Goal: Task Accomplishment & Management: Manage account settings

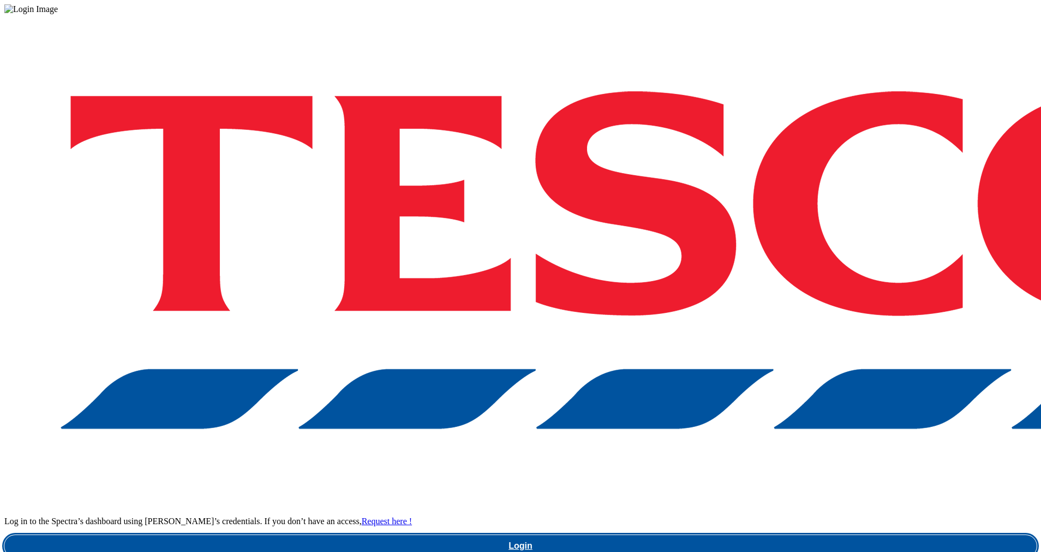
click at [729, 535] on link "Login" at bounding box center [520, 546] width 1033 height 22
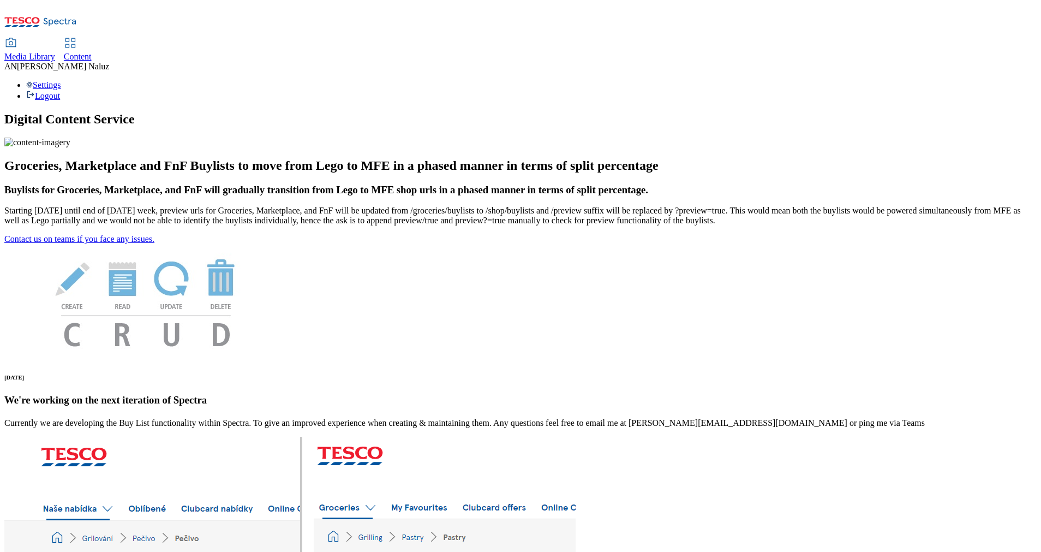
click at [75, 38] on use at bounding box center [69, 42] width 9 height 9
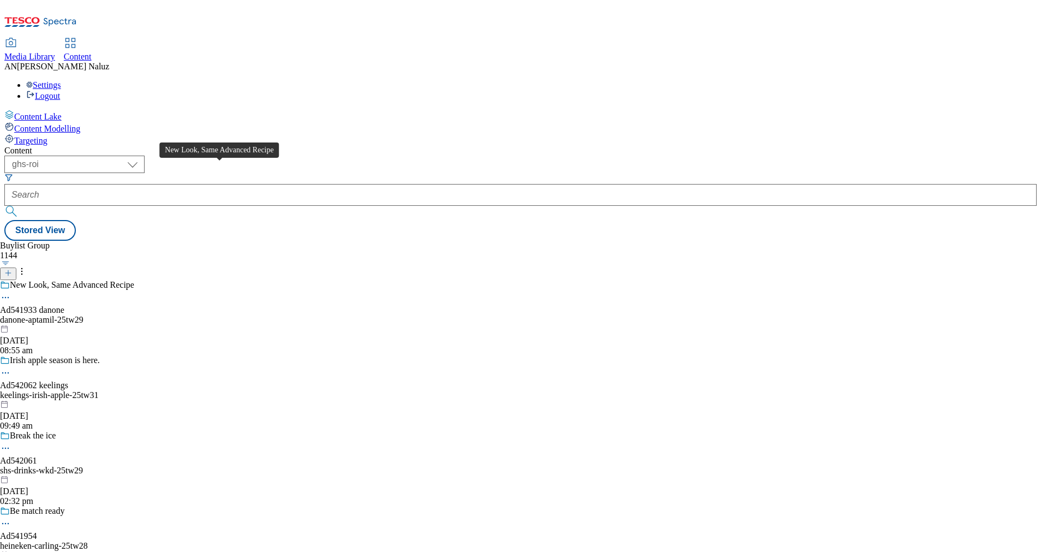
click at [134, 280] on div "New Look, Same Advanced Recipe" at bounding box center [72, 285] width 124 height 10
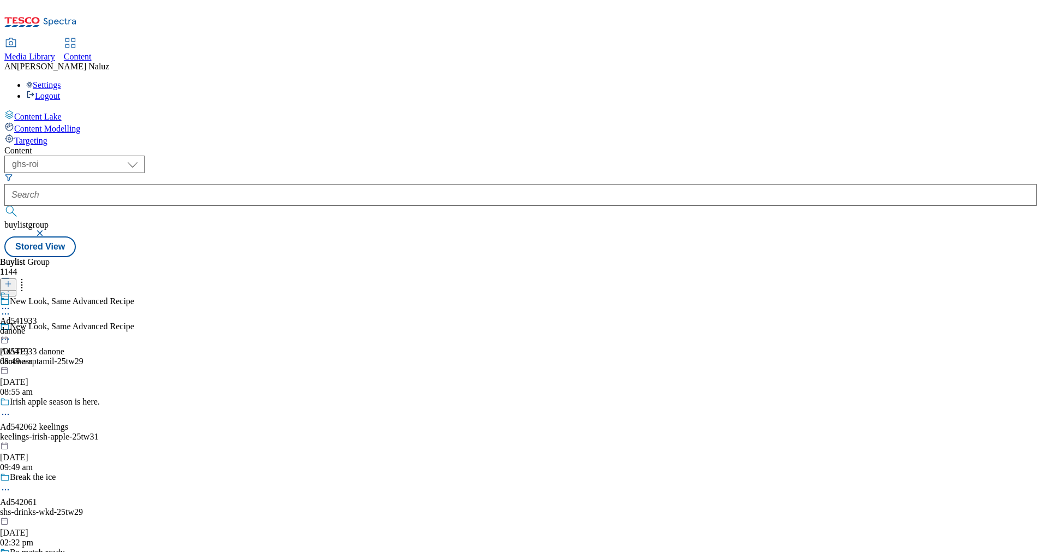
scroll to position [113, 0]
click at [145, 156] on select "ghs-roi ghs-uk" at bounding box center [74, 164] width 140 height 17
select select "ghs-uk"
click at [142, 156] on select "ghs-roi ghs-uk" at bounding box center [74, 164] width 140 height 17
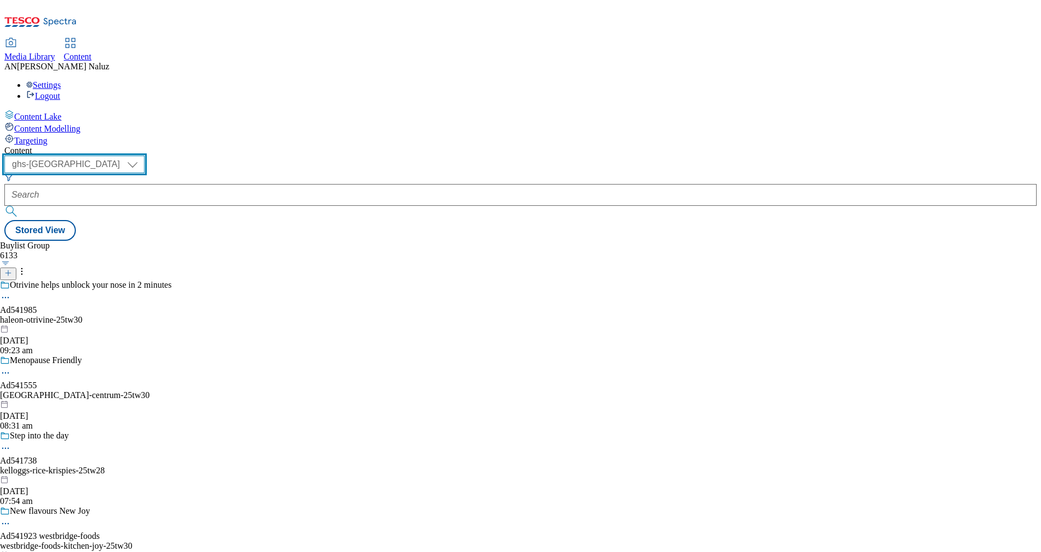
scroll to position [1013, 0]
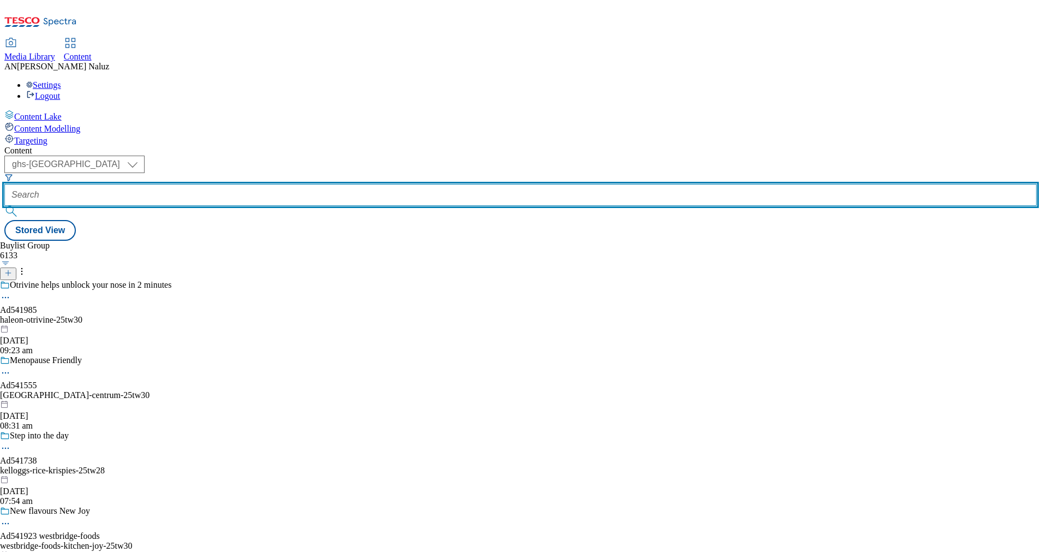
click at [262, 184] on input "text" at bounding box center [520, 195] width 1033 height 22
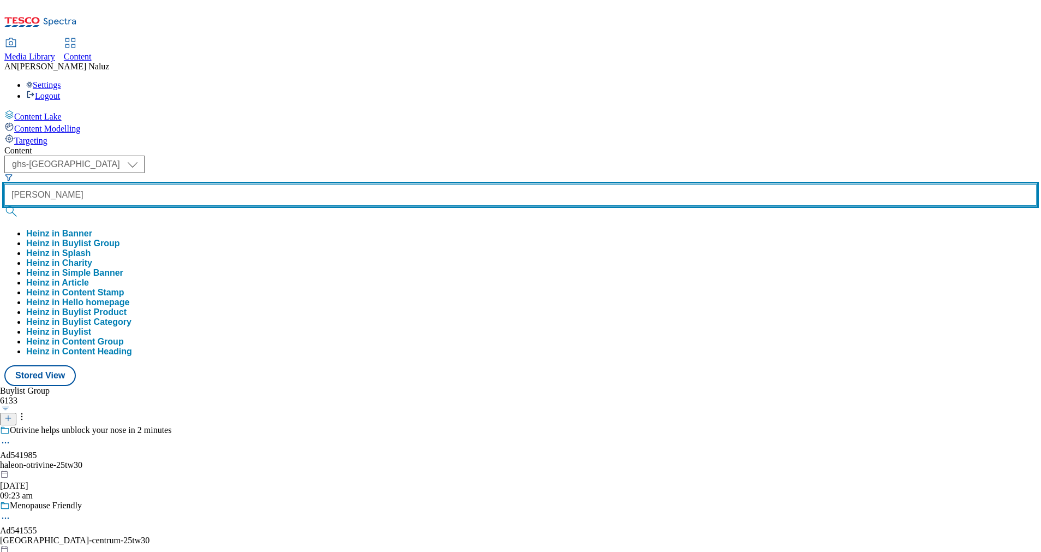
type input "Heinz"
click at [4, 206] on button "submit" at bounding box center [11, 211] width 15 height 11
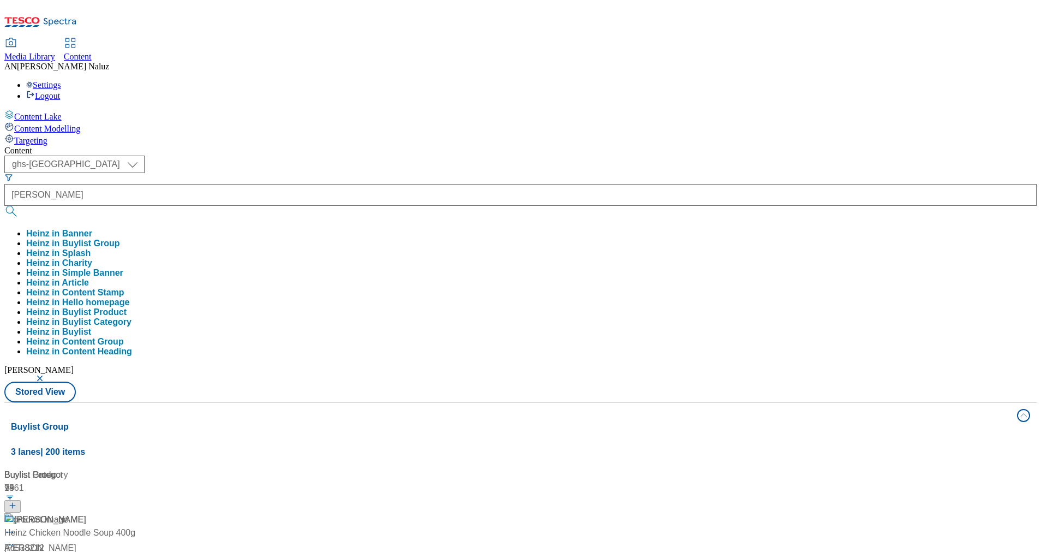
click at [397, 146] on div "Content" at bounding box center [520, 151] width 1033 height 10
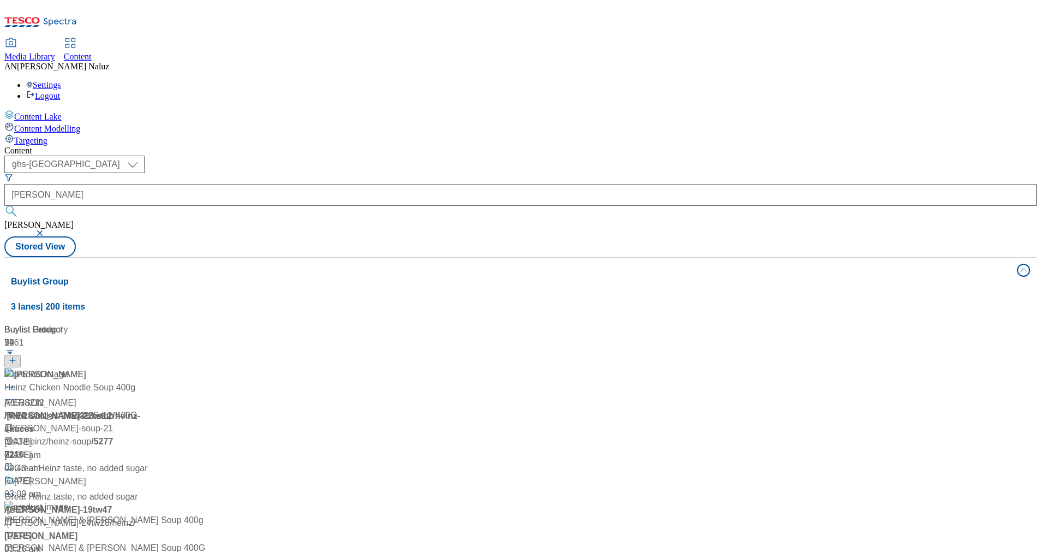
click at [177, 368] on div "Heinz Heinz / heinz-22tw12 17 Jul 2024 02:34 am" at bounding box center [90, 415] width 173 height 94
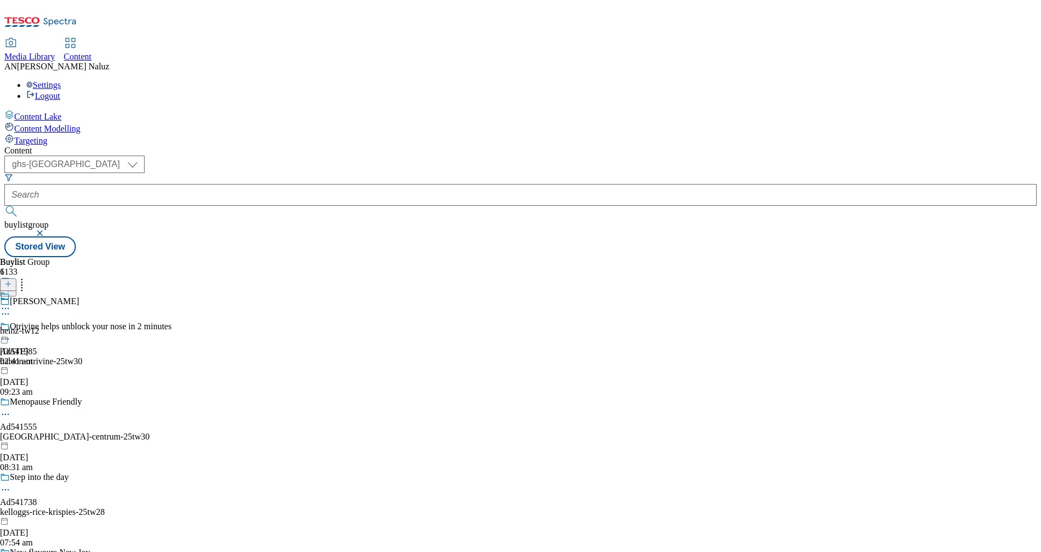
click at [39, 291] on div "heinz-tw12 17 Jul 2024 02:41 am" at bounding box center [19, 328] width 39 height 75
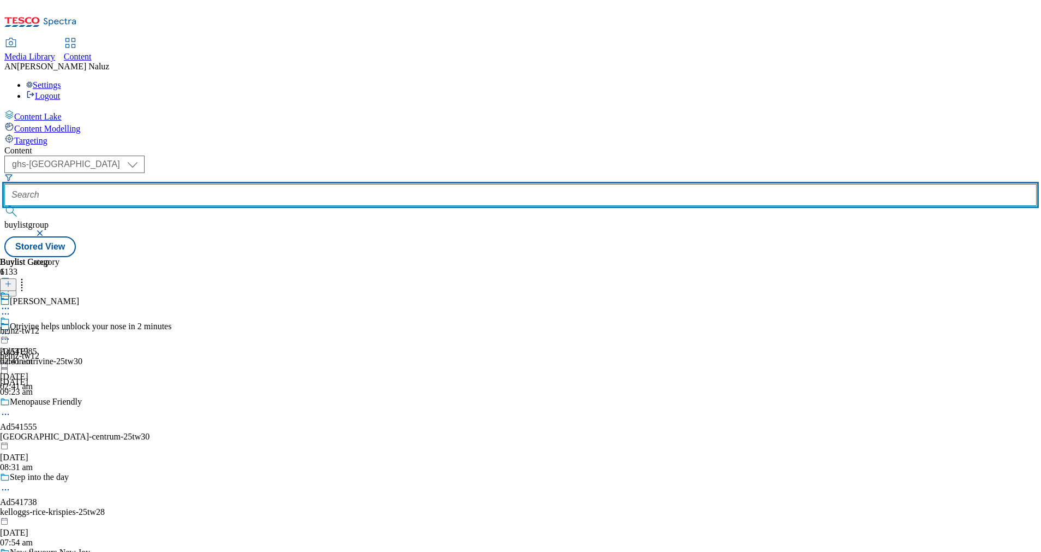
click at [259, 184] on input "text" at bounding box center [520, 195] width 1033 height 22
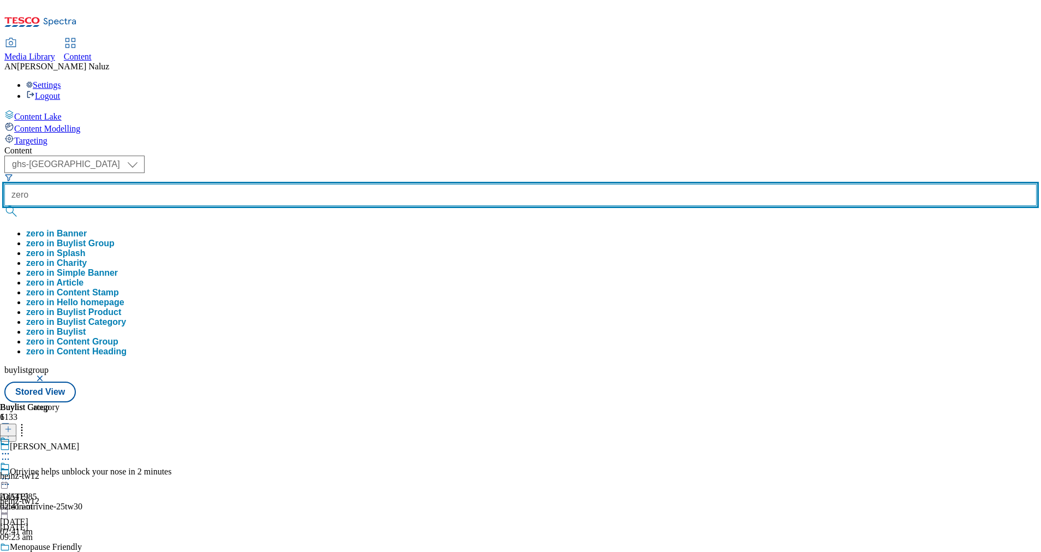
type input "zero"
click at [4, 206] on button "submit" at bounding box center [11, 211] width 15 height 11
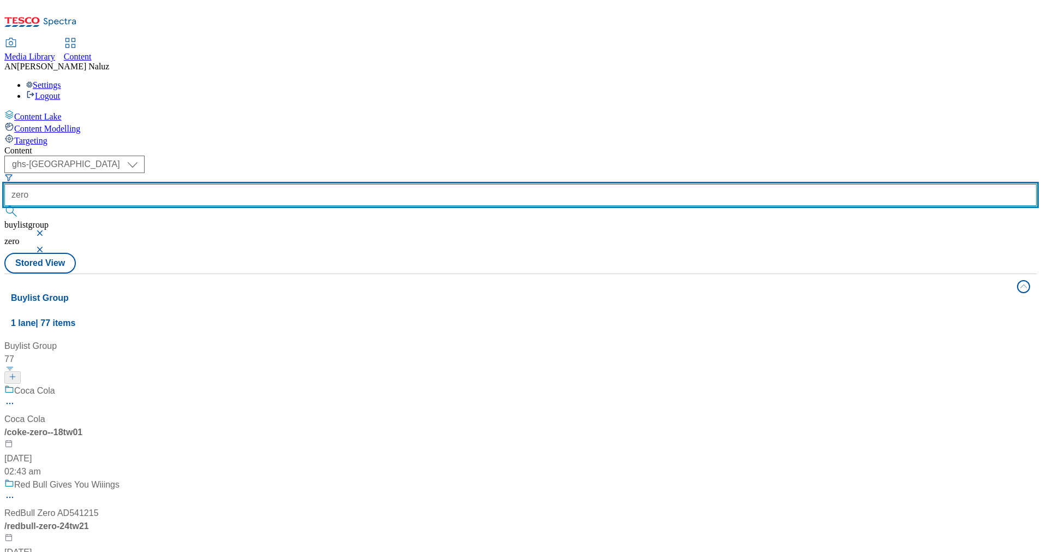
click at [285, 184] on input "zero" at bounding box center [520, 195] width 1033 height 22
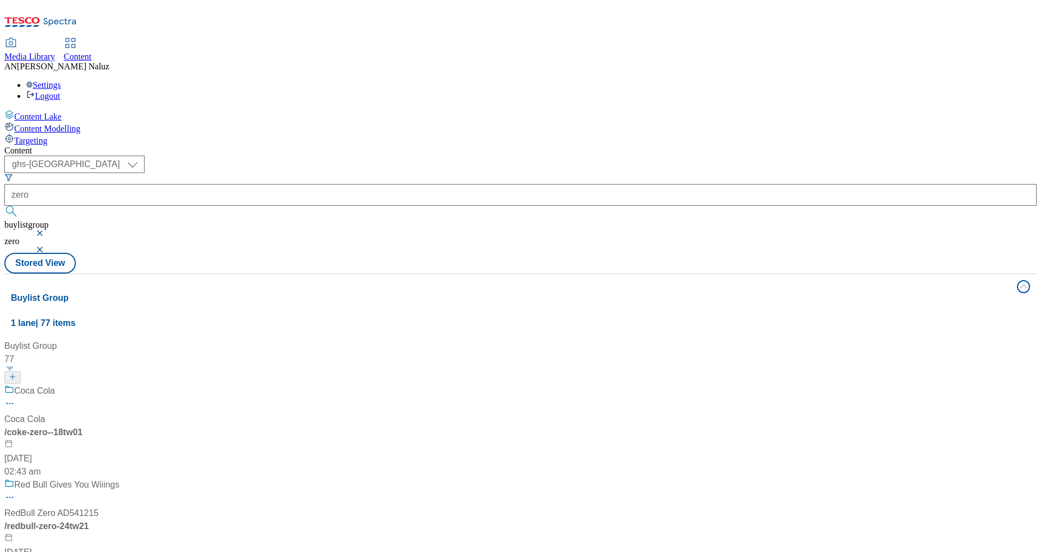
click at [46, 246] on button "button" at bounding box center [40, 249] width 11 height 7
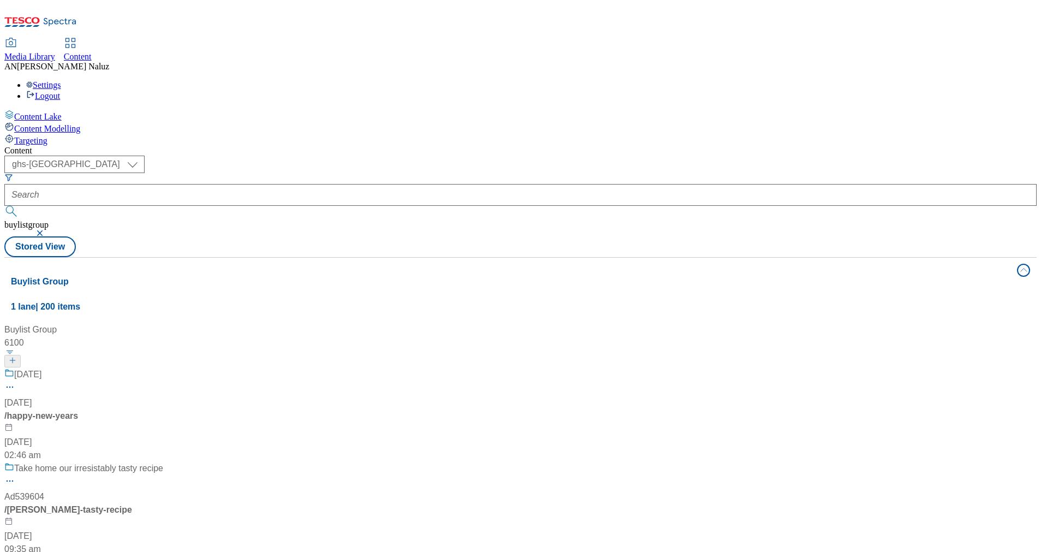
click at [46, 230] on button "button" at bounding box center [40, 233] width 11 height 7
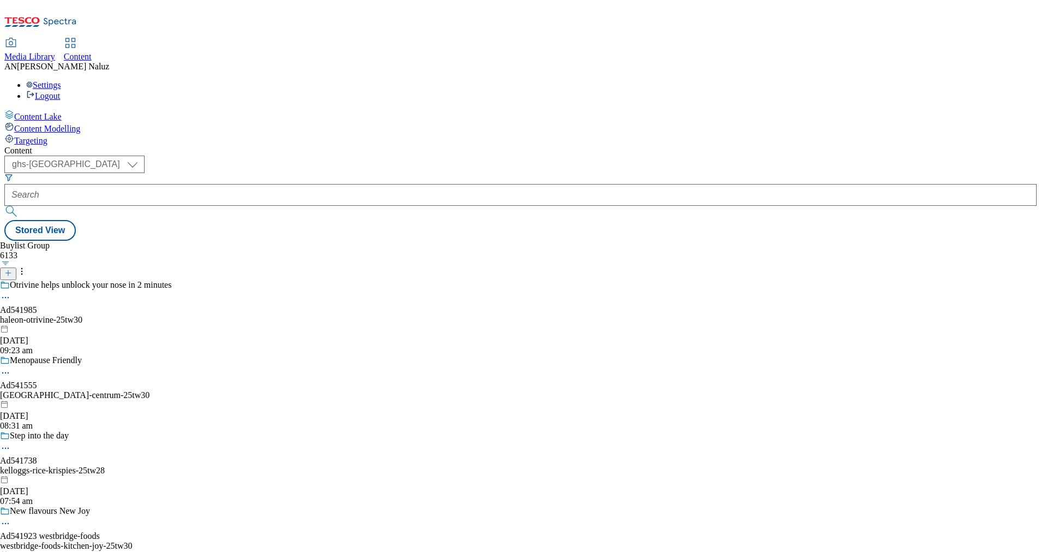
click at [11, 260] on button "button" at bounding box center [5, 262] width 11 height 5
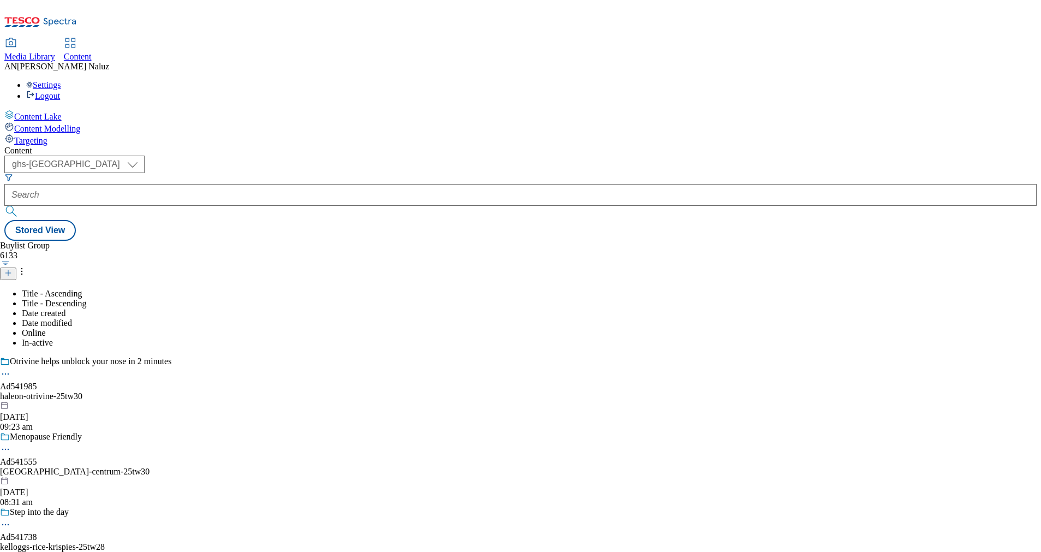
click at [379, 241] on div "Buylist Group 6133 Title - Ascending Title - Descending Date created Date modif…" at bounding box center [520, 241] width 1033 height 0
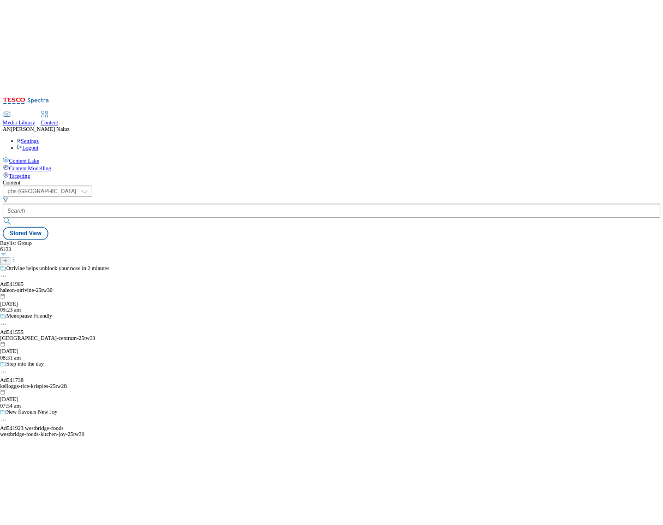
scroll to position [1794, 0]
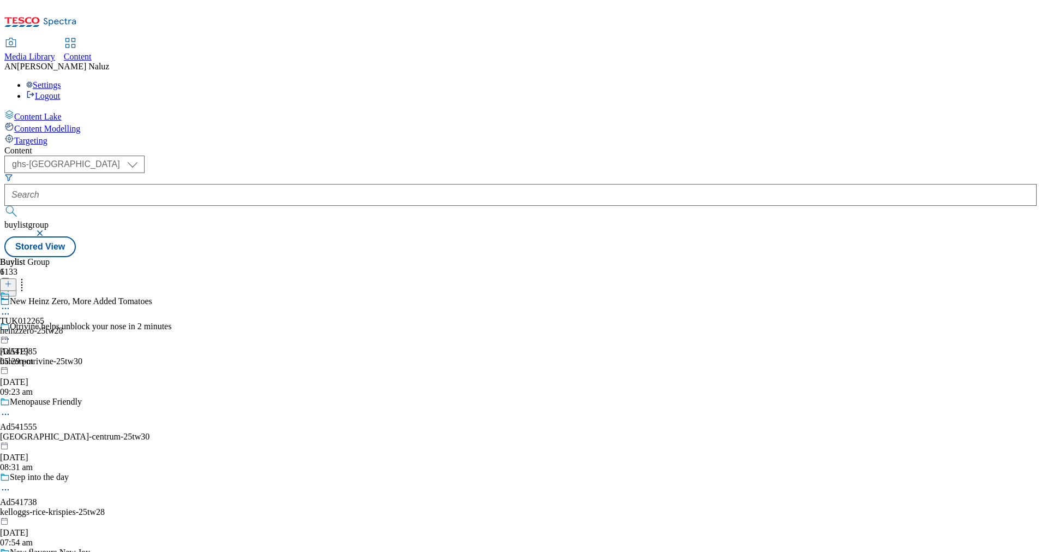
click at [63, 326] on div "heinzzero-25tw28" at bounding box center [31, 331] width 63 height 10
click at [44, 316] on div "TUK012265" at bounding box center [22, 321] width 44 height 10
click at [186, 324] on div "Heinz No Added Sugar & Salt Tomato Ketchup 425g" at bounding box center [93, 329] width 186 height 10
click at [186, 333] on div at bounding box center [93, 333] width 186 height 0
click at [12, 280] on icon at bounding box center [8, 284] width 8 height 8
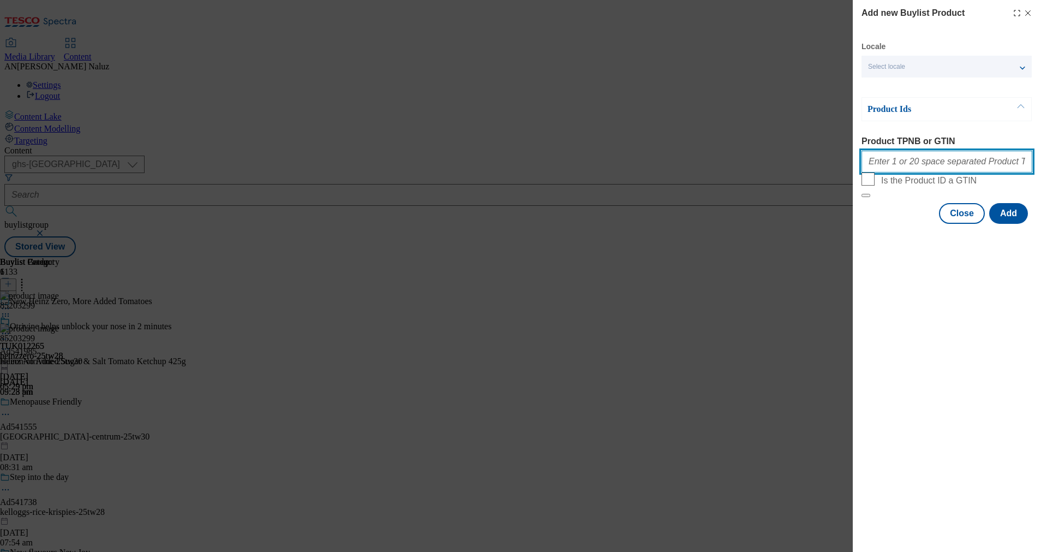
click at [931, 169] on input "Product TPNB or GTIN" at bounding box center [947, 162] width 171 height 22
click at [1031, 17] on div "Add new Buylist Product" at bounding box center [947, 13] width 171 height 13
click at [1029, 11] on icon "Modal" at bounding box center [1028, 13] width 9 height 9
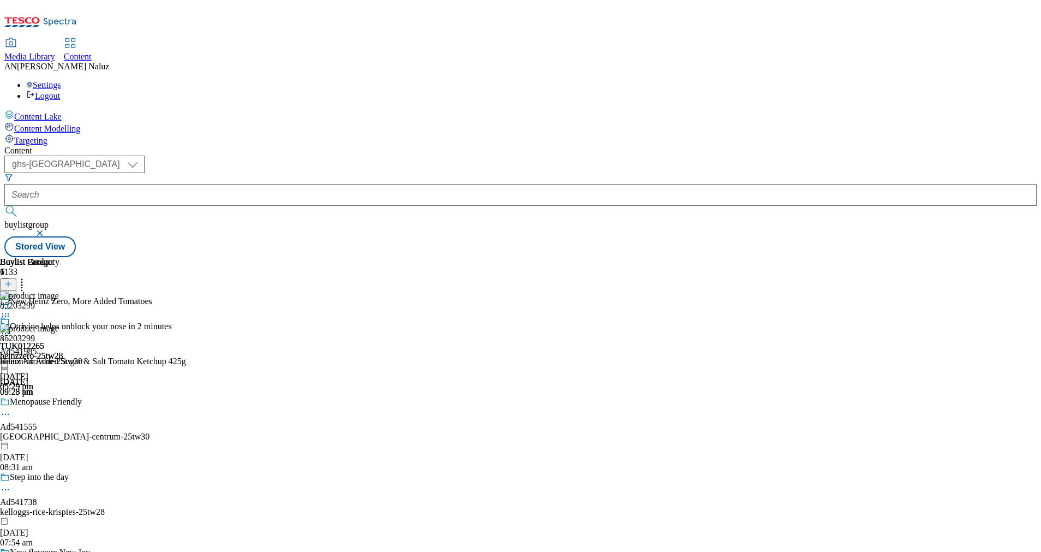
click at [11, 343] on icon at bounding box center [5, 348] width 11 height 11
click at [956, 257] on div "Buylist Group 6133 New Heinz Zero, More Added Tomatoes Otrivine helps unblock y…" at bounding box center [520, 257] width 1033 height 0
click at [12, 280] on icon at bounding box center [8, 284] width 8 height 8
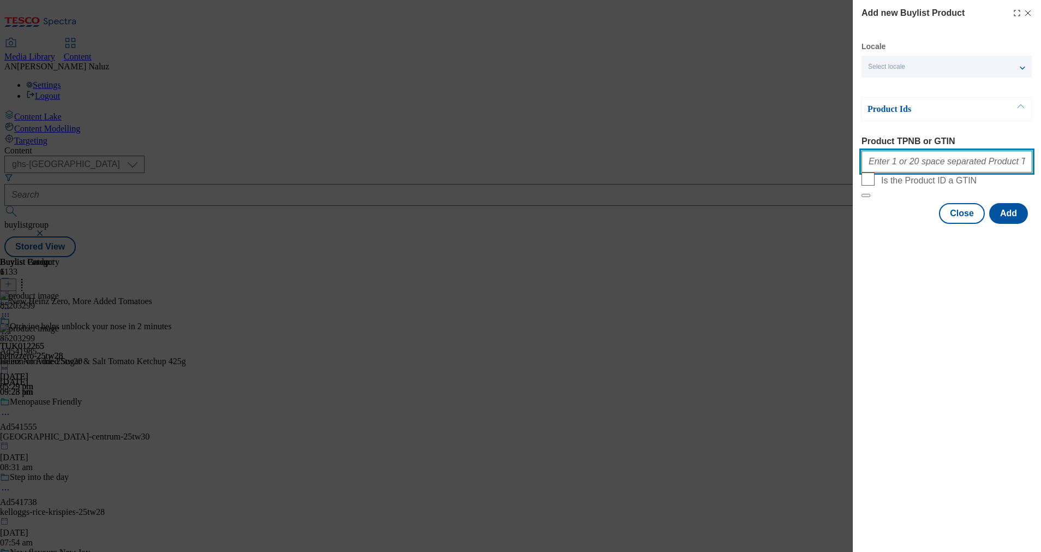
click at [924, 162] on input "Product TPNB or GTIN" at bounding box center [947, 162] width 171 height 22
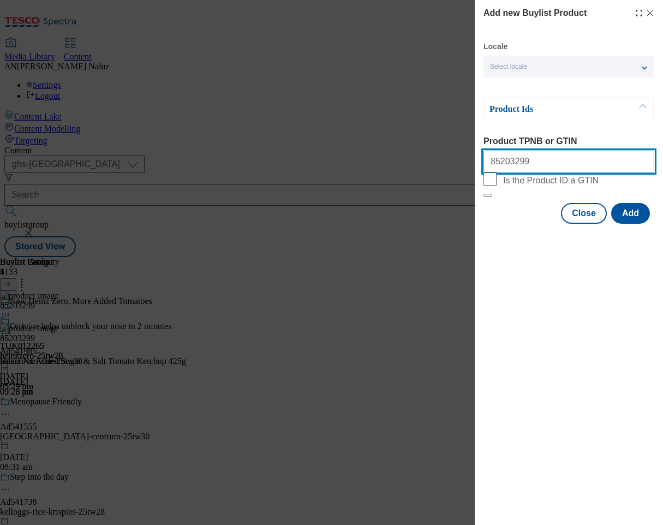
click at [546, 171] on input "85203299" at bounding box center [569, 162] width 171 height 22
paste input "⦁ 92327919"
click at [531, 170] on input "85203299 ⦁ 92327919" at bounding box center [569, 162] width 171 height 22
click at [569, 170] on input "85203299 92327919" at bounding box center [569, 162] width 171 height 22
paste input "⦁ 92435215"
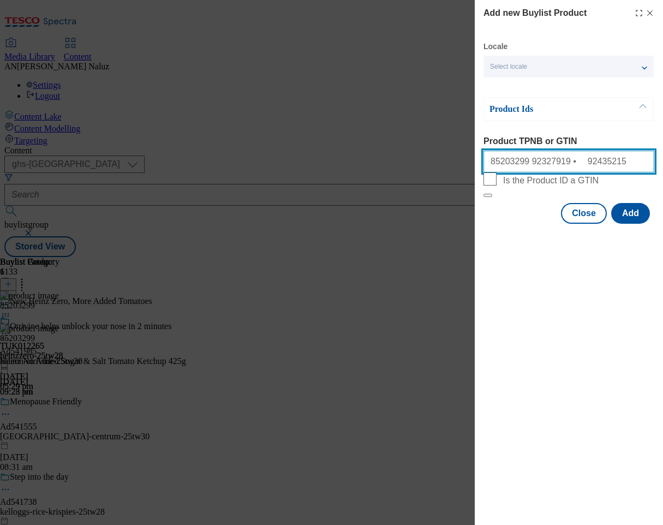
click at [555, 165] on input "85203299 92327919 ⦁ 92435215" at bounding box center [569, 162] width 171 height 22
click at [552, 166] on input "85203299 92327919 ⦁ 92435215" at bounding box center [569, 162] width 171 height 22
click at [589, 164] on input "85203299 92327919 92435215" at bounding box center [569, 162] width 171 height 22
paste input "⦁ 92338238"
click at [581, 167] on input "85203299 92327919 92435215 ⦁ 92338238" at bounding box center [569, 162] width 171 height 22
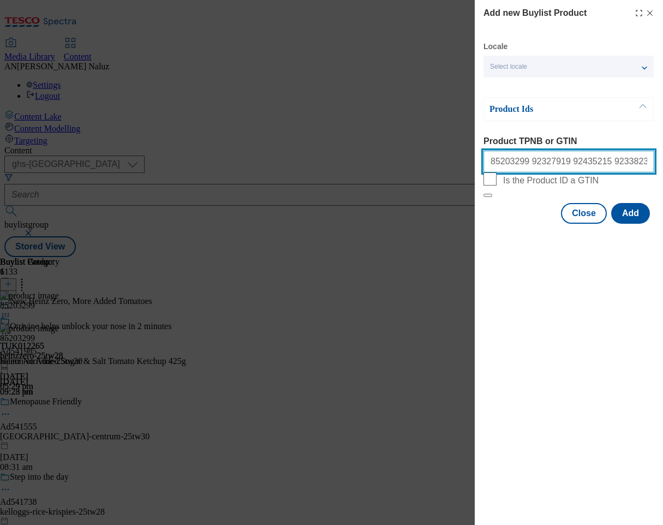
click at [617, 165] on input "85203299 92327919 92435215 92338238" at bounding box center [569, 162] width 171 height 22
paste input "⦁ 96972800"
click at [617, 165] on input "85203299 92327919 92435215 92338238 ⦁ 96972800" at bounding box center [569, 162] width 171 height 22
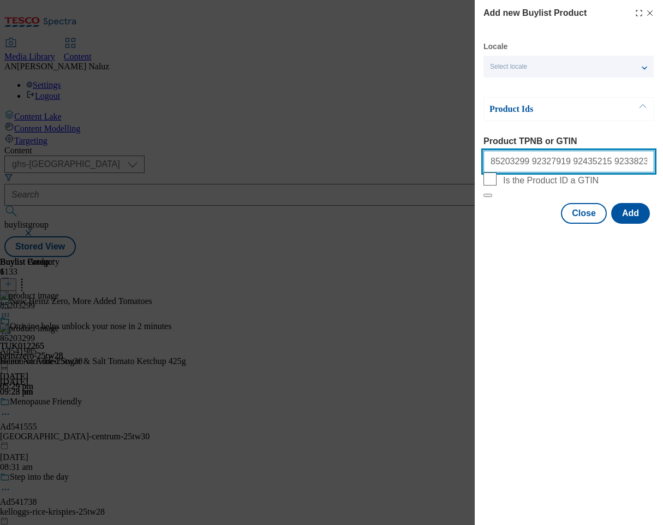
click at [640, 165] on input "85203299 92327919 92435215 92338238 96972800" at bounding box center [569, 162] width 171 height 22
paste input "⦁ 97026605"
click at [618, 162] on input "85203299 92327919 92435215 92338238 96972800⦁ 97026605" at bounding box center [569, 162] width 171 height 22
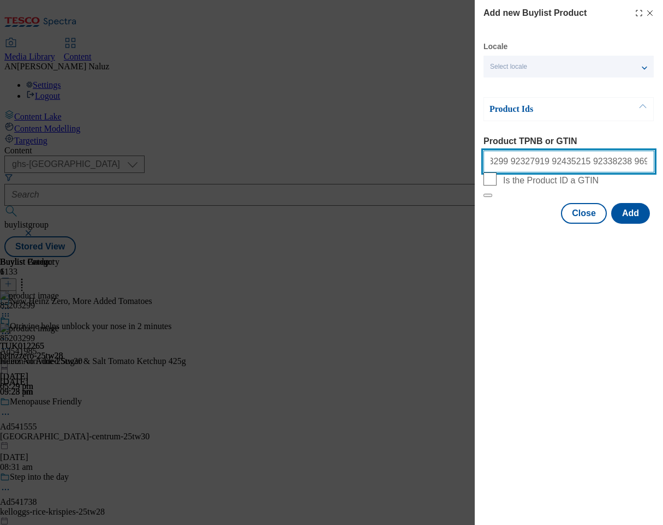
drag, startPoint x: 541, startPoint y: 167, endPoint x: 680, endPoint y: 162, distance: 139.3
click at [663, 162] on html "Icons icon_account icon_add icon_backward_link icon_basket icon_benefits icon_c…" at bounding box center [331, 130] width 663 height 261
click at [617, 157] on input "85203299 92327919 92435215 92338238 96972800 97026605" at bounding box center [569, 162] width 171 height 22
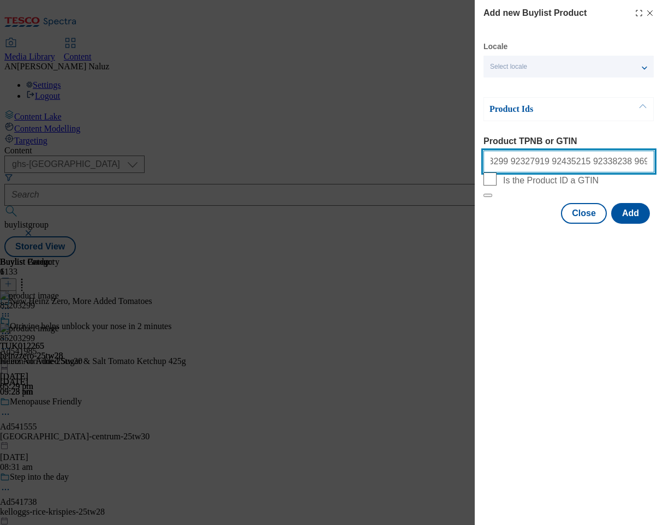
drag, startPoint x: 617, startPoint y: 157, endPoint x: 670, endPoint y: 166, distance: 53.8
click at [663, 166] on html "Icons icon_account icon_add icon_backward_link icon_basket icon_benefits icon_c…" at bounding box center [331, 130] width 663 height 261
click at [623, 165] on input "85203299 92327919 92435215 92338238 96972800 97026605" at bounding box center [569, 162] width 171 height 22
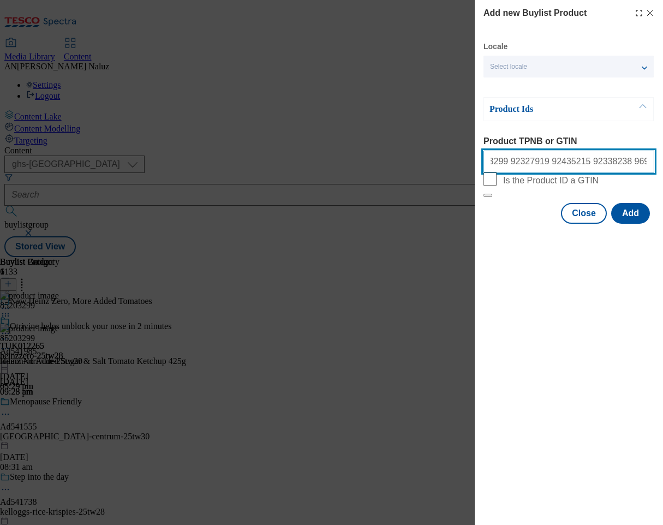
paste input "⦁ 92977110"
click at [623, 169] on input "85203299 92327919 92435215 92338238 96972800 97026605⦁ 92977110" at bounding box center [569, 162] width 171 height 22
click at [635, 165] on input "85203299 92327919 92435215 92338238 96972800 97026605 92977110" at bounding box center [569, 162] width 171 height 22
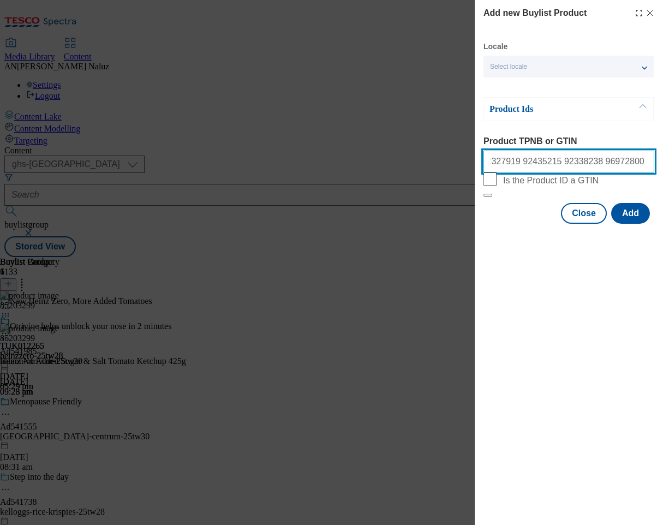
paste input "⦁ 93159212"
click at [622, 166] on input "85203299 92327919 92435215 92338238 96972800 97026605 92977110 ⦁ 93159212" at bounding box center [569, 162] width 171 height 22
click at [633, 168] on input "85203299 92327919 92435215 92338238 96972800 97026605 92977110 93159212" at bounding box center [569, 162] width 171 height 22
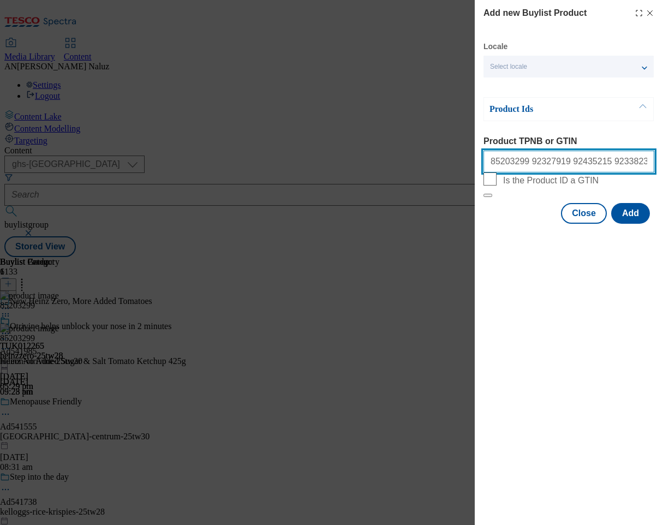
scroll to position [0, 76]
drag, startPoint x: 633, startPoint y: 168, endPoint x: 681, endPoint y: 165, distance: 48.1
click at [663, 165] on html "Icons icon_account icon_add icon_backward_link icon_basket icon_benefits icon_c…" at bounding box center [331, 130] width 663 height 261
click at [616, 164] on input "85203299 92327919 92435215 92338238 96972800 97026605 92977110 93159212" at bounding box center [569, 162] width 171 height 22
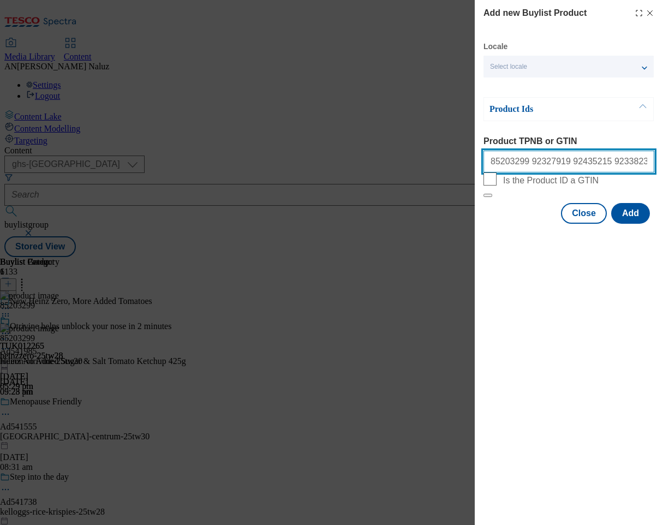
click at [616, 164] on input "85203299 92327919 92435215 92338238 96972800 97026605 92977110 93159212" at bounding box center [569, 162] width 171 height 22
click at [601, 166] on input "85203299 92327919 92435215 92338238 96972800 97026605 92977110 93159212" at bounding box center [569, 162] width 171 height 22
drag, startPoint x: 601, startPoint y: 166, endPoint x: 666, endPoint y: 165, distance: 65.5
click at [663, 165] on html "Icons icon_account icon_add icon_backward_link icon_basket icon_benefits icon_c…" at bounding box center [331, 130] width 663 height 261
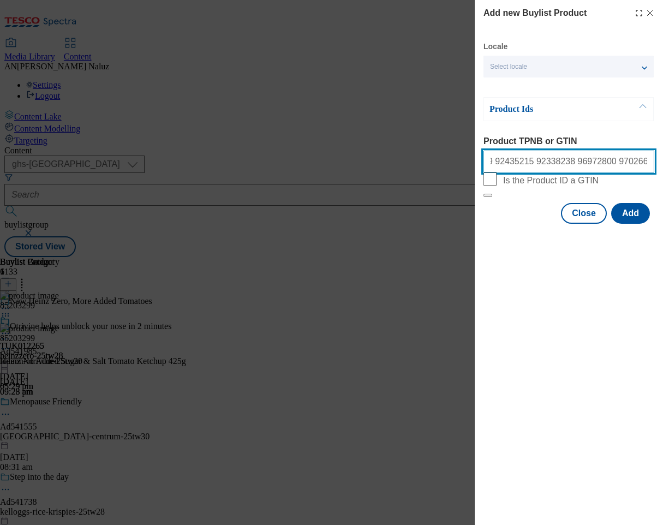
paste input "⦁ 97064381"
click at [617, 168] on input "85203299 92327919 92435215 92338238 96972800 97026605 92977110 93159212 ⦁ 97064…" at bounding box center [569, 162] width 171 height 22
type input "85203299 92327919 92435215 92338238 96972800 97026605 92977110 93159212 97064381"
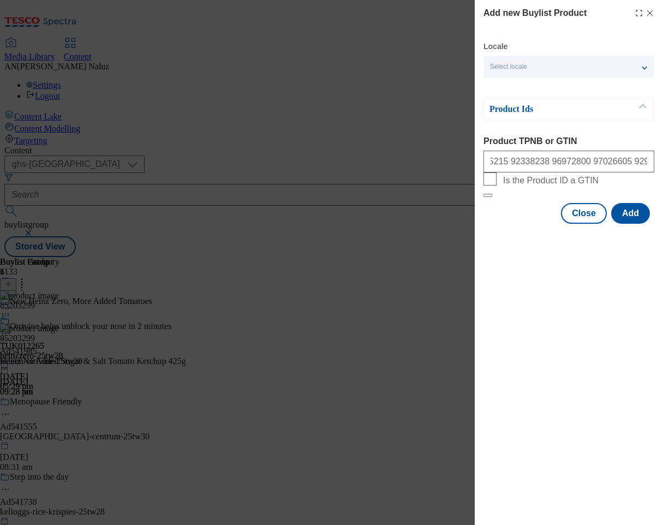
scroll to position [0, 0]
click at [524, 157] on input "85203299 92327919 92435215 92338238 96972800 97026605 92977110 93159212 97064381" at bounding box center [569, 162] width 171 height 22
drag, startPoint x: 521, startPoint y: 168, endPoint x: 492, endPoint y: 164, distance: 28.6
click at [492, 164] on input "85203299 92327919 92435215 92338238 96972800 97026605 92977110 93159212 97064381" at bounding box center [569, 162] width 171 height 22
click at [494, 162] on input "85203299 92327919 92435215 92338238 96972800 97026605 92977110 93159212 97064381" at bounding box center [569, 162] width 171 height 22
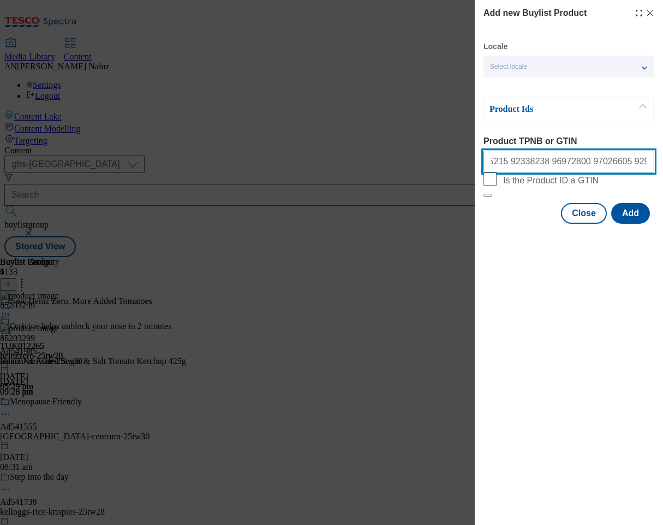
scroll to position [0, 105]
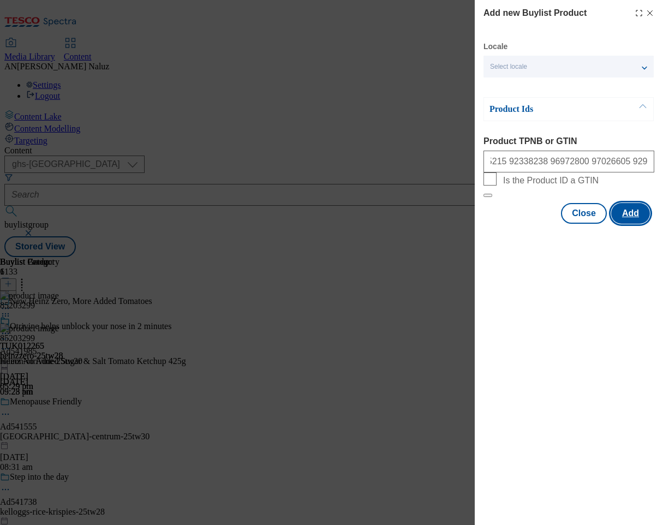
click at [644, 224] on button "Add" at bounding box center [630, 213] width 39 height 21
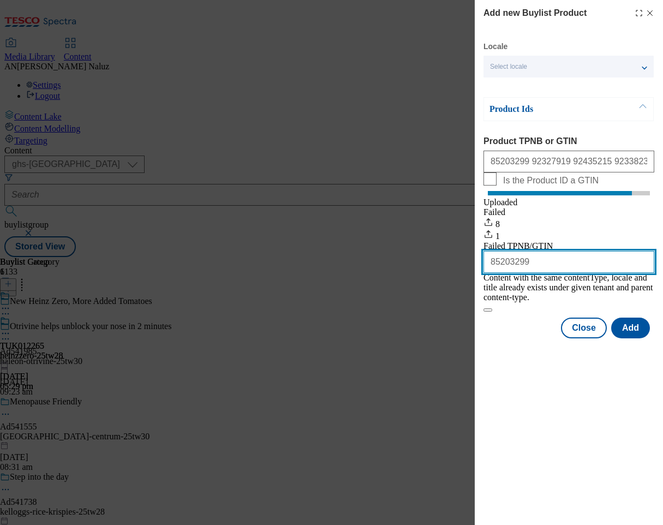
click at [539, 273] on input "85203299" at bounding box center [569, 262] width 171 height 22
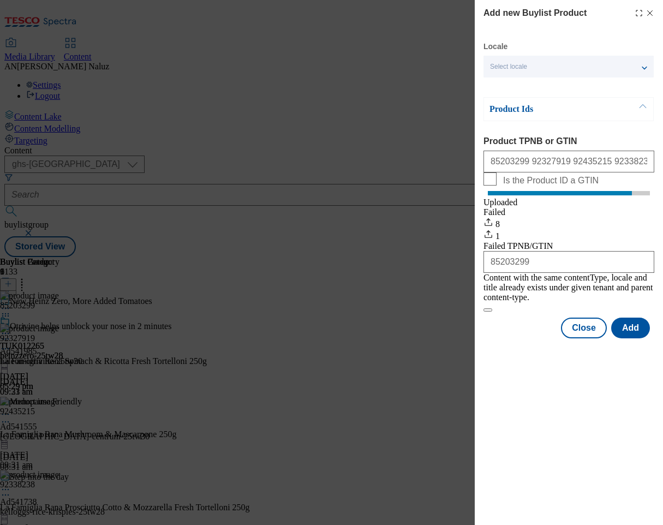
click at [653, 16] on icon "Modal" at bounding box center [650, 13] width 9 height 9
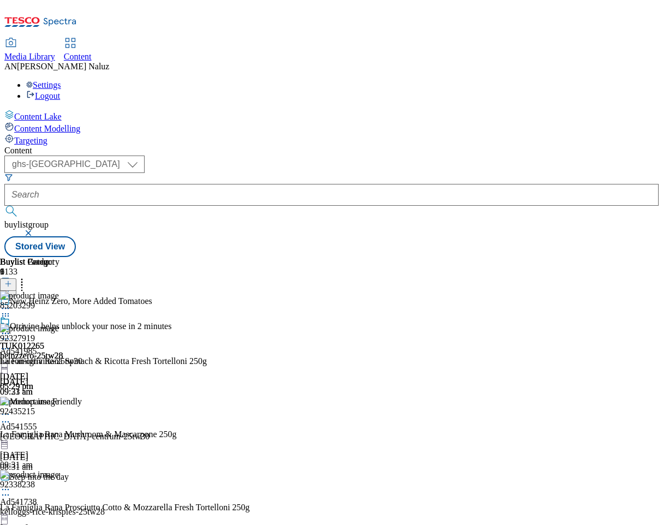
scroll to position [453, 0]
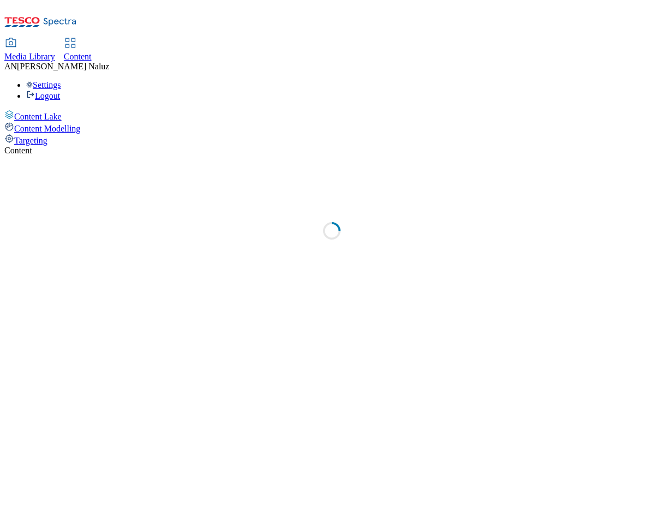
select select "ghs-uk"
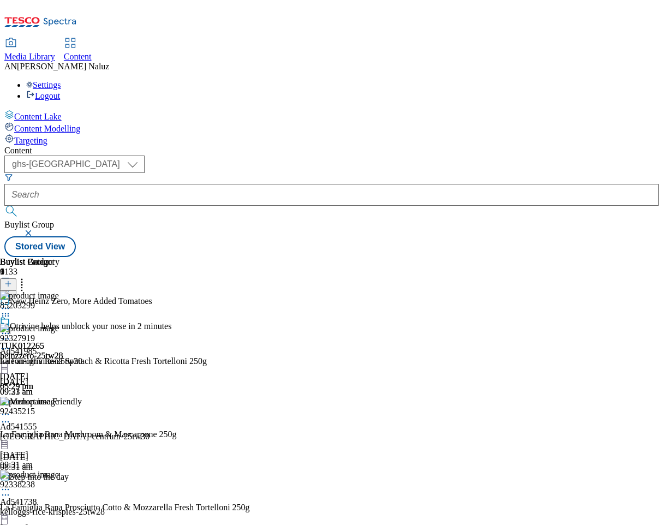
scroll to position [0, 306]
click at [11, 328] on icon at bounding box center [5, 333] width 11 height 11
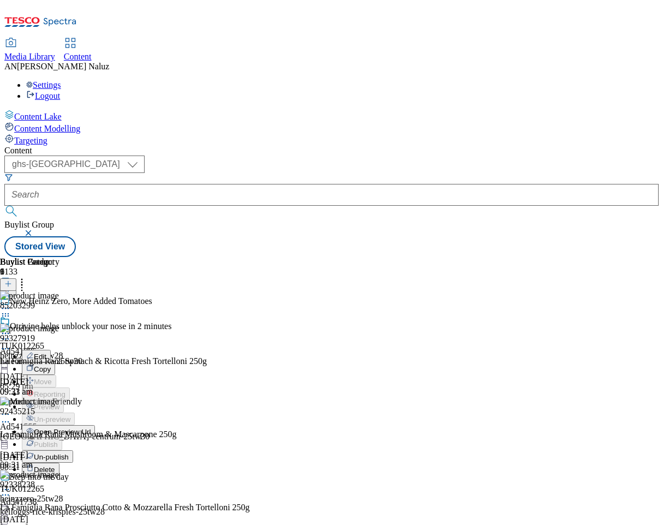
click at [95, 450] on li "Un-publish" at bounding box center [58, 456] width 73 height 13
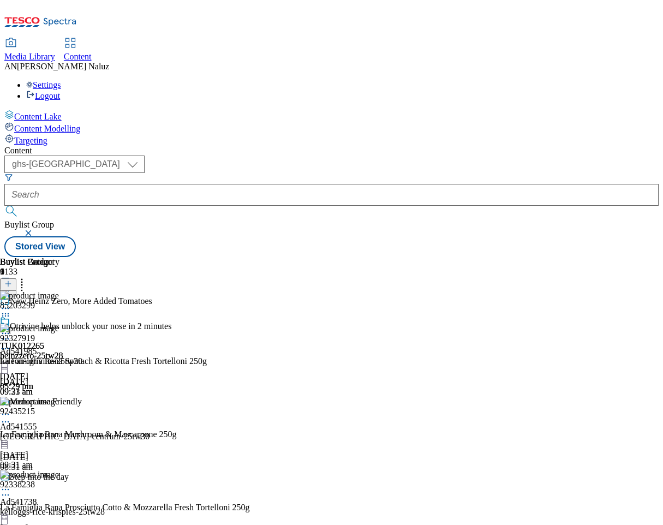
click at [11, 328] on icon at bounding box center [5, 333] width 11 height 11
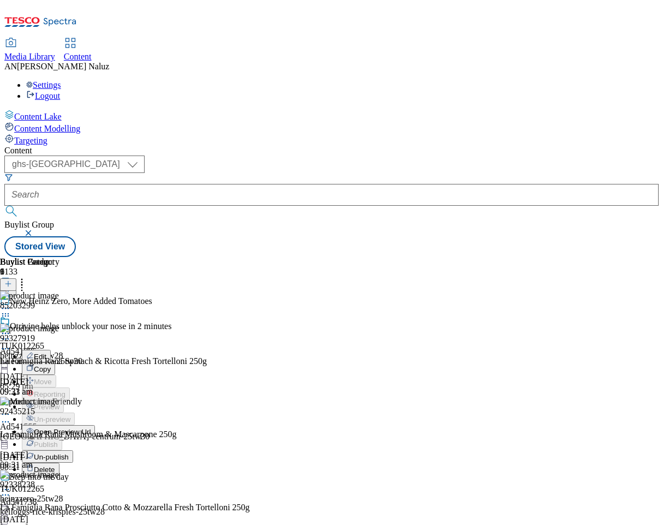
click at [69, 453] on span "Un-publish" at bounding box center [51, 457] width 35 height 8
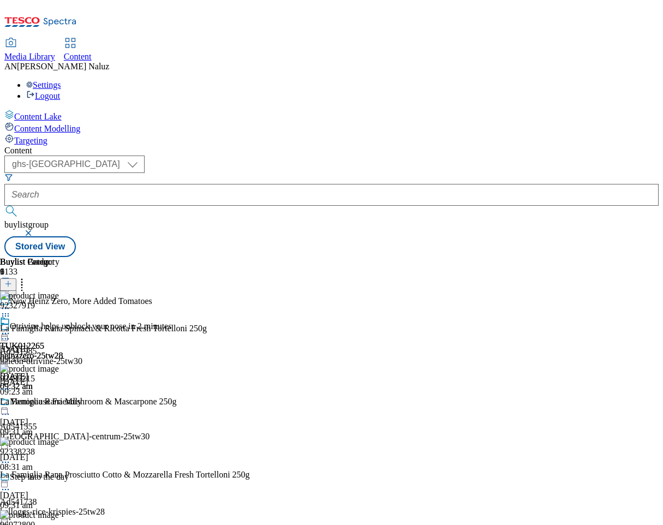
click at [4, 315] on circle at bounding box center [3, 316] width 2 height 2
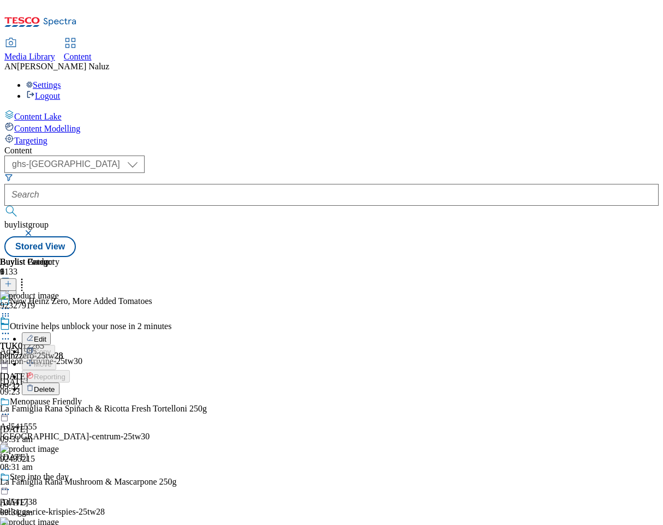
click at [59, 383] on button "Delete" at bounding box center [41, 389] width 38 height 13
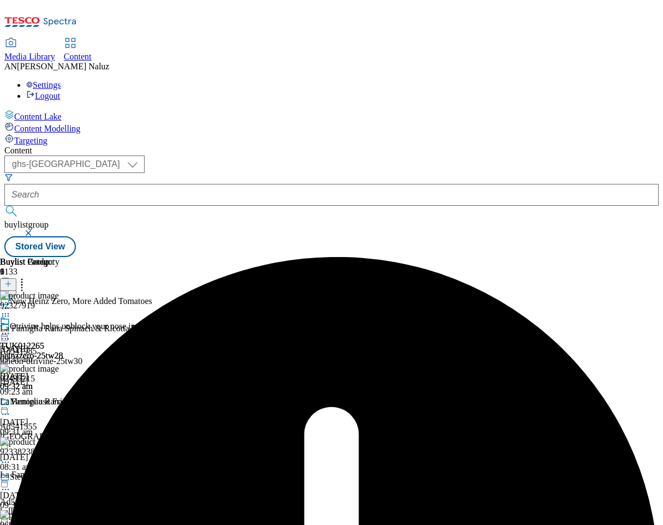
click at [439, 156] on div "( optional ) ghs-roi ghs-uk ghs-uk buylistgroup Stored View" at bounding box center [331, 207] width 654 height 102
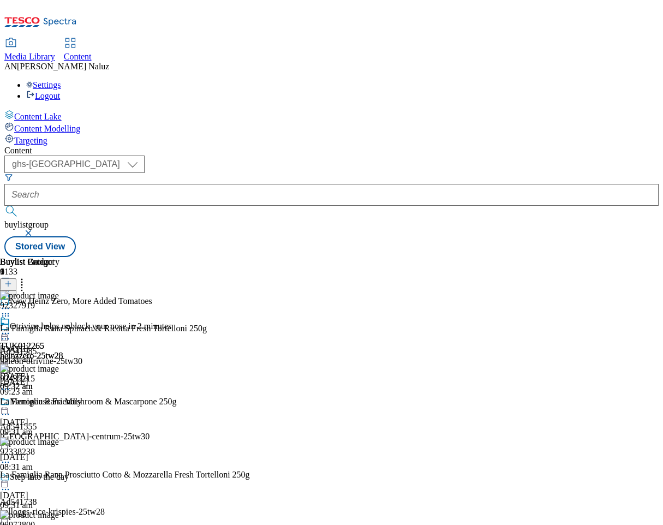
click at [27, 277] on icon at bounding box center [21, 282] width 11 height 11
click at [76, 361] on div "TUK012265 heinzzero-25tw28 3 Sept 2025 09:32 am" at bounding box center [38, 398] width 76 height 75
click at [11, 328] on icon at bounding box center [5, 333] width 11 height 11
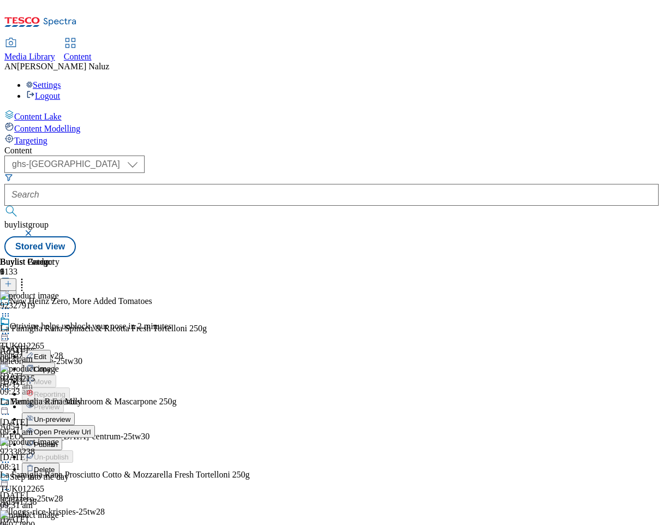
click at [303, 311] on div at bounding box center [151, 317] width 303 height 13
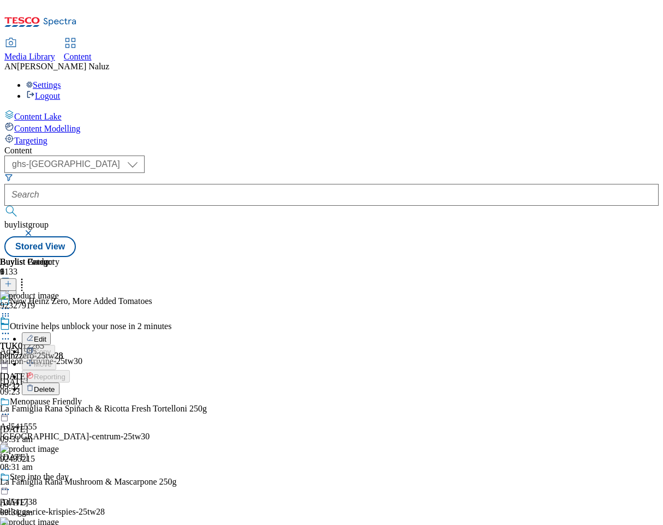
click at [55, 385] on span "Delete" at bounding box center [44, 389] width 21 height 8
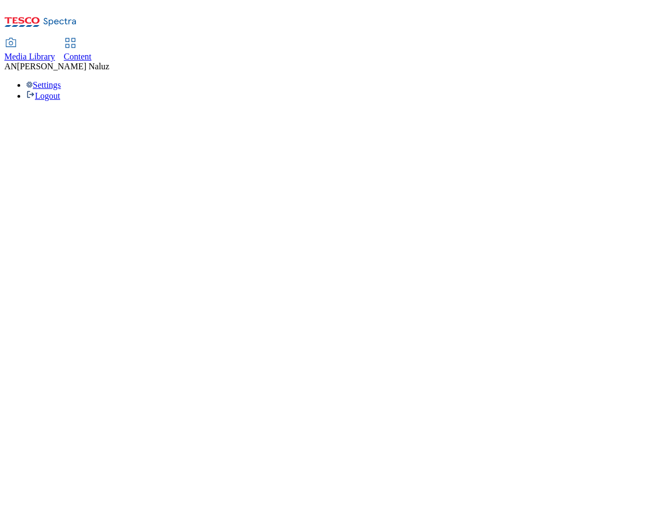
select select "ghs-uk"
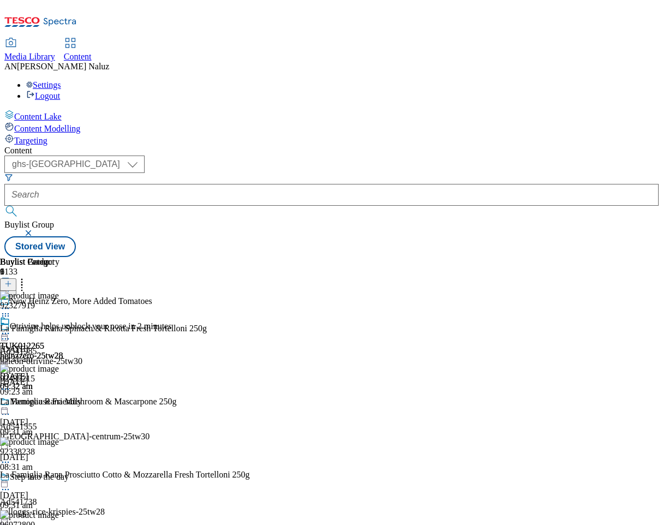
scroll to position [0, 306]
click at [11, 311] on icon at bounding box center [5, 316] width 11 height 11
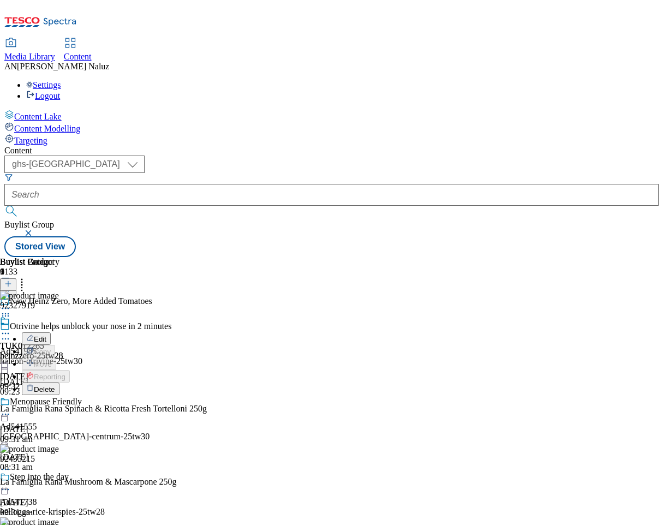
click at [59, 383] on button "Delete" at bounding box center [41, 389] width 38 height 13
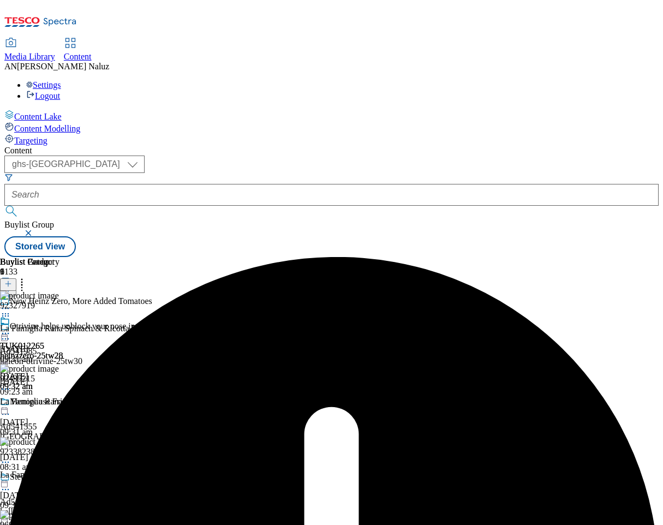
click at [11, 311] on icon at bounding box center [5, 316] width 11 height 11
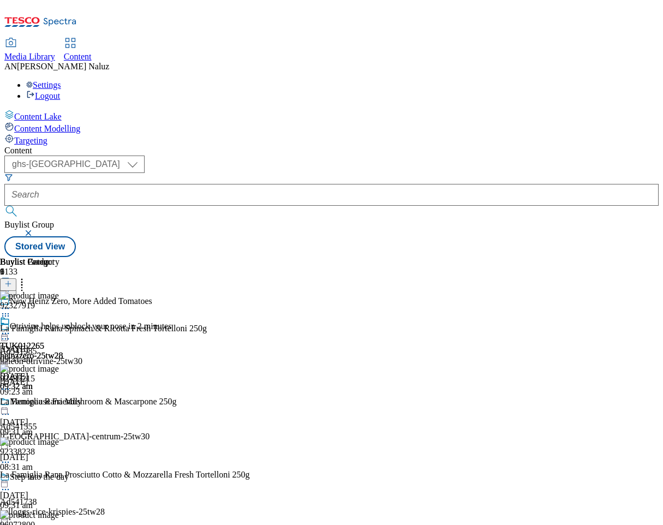
scroll to position [1927, 0]
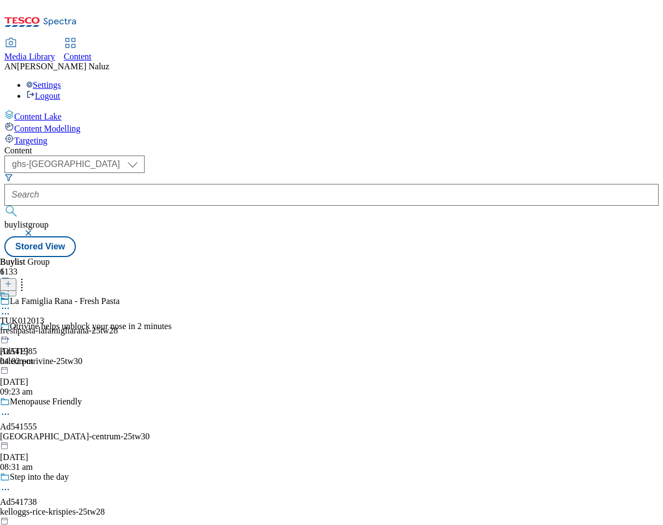
click at [118, 291] on div "TUK012013 freshpasta-lafamigliarana-25tw28 1 Sept 2025 04:02 pm" at bounding box center [59, 328] width 118 height 75
click at [59, 291] on div "TUK012013 lafamiglia 1 Sept 2025 04:02 pm" at bounding box center [29, 328] width 59 height 75
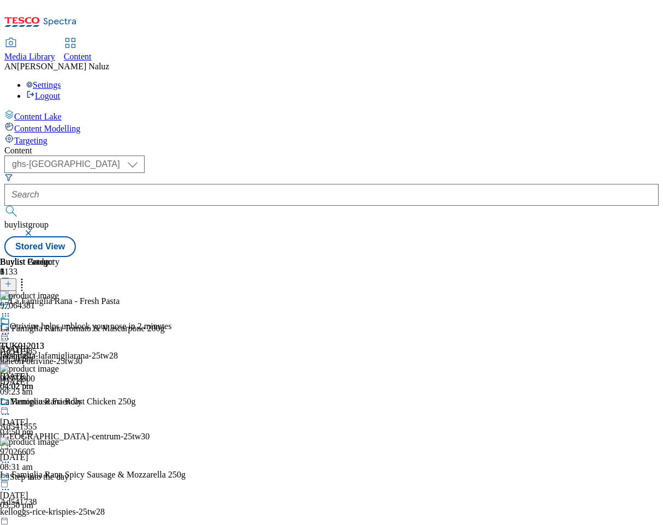
click at [59, 351] on div "lafamiglia" at bounding box center [29, 356] width 59 height 10
click at [59, 353] on div "TUK012013 lafamiglia 1 Sept 2025 04:02 pm" at bounding box center [29, 353] width 59 height 75
click at [12, 280] on icon at bounding box center [8, 284] width 8 height 8
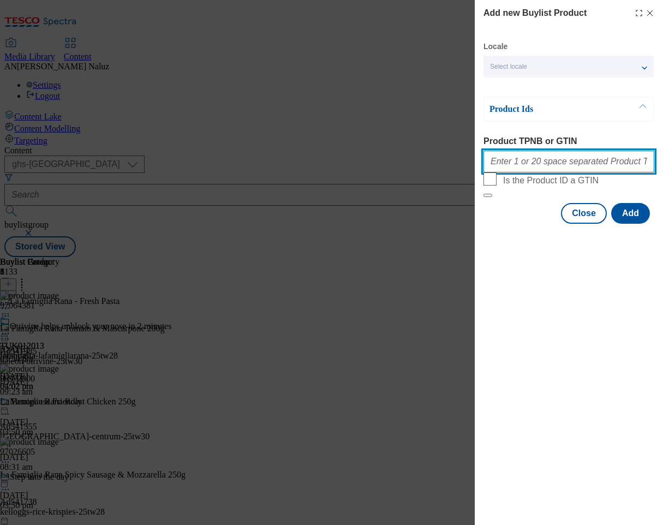
click at [562, 160] on input "Product TPNB or GTIN" at bounding box center [569, 162] width 171 height 22
drag, startPoint x: 519, startPoint y: 164, endPoint x: 470, endPoint y: 164, distance: 48.6
click at [470, 164] on div "Add new Buylist Product Locale Select locale English Welsh Product Ids Product …" at bounding box center [331, 262] width 663 height 525
drag, startPoint x: 580, startPoint y: 169, endPoint x: 660, endPoint y: 206, distance: 88.2
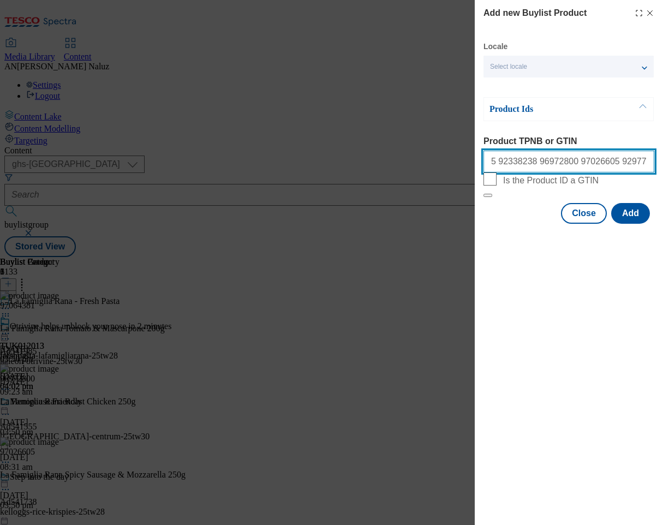
click at [660, 206] on div "Add new Buylist Product Locale Select locale English Welsh Product Ids Product …" at bounding box center [569, 113] width 188 height 226
type input "92327919 92435215 92338238 96972800 97026605 92977110 93159212 97064381"
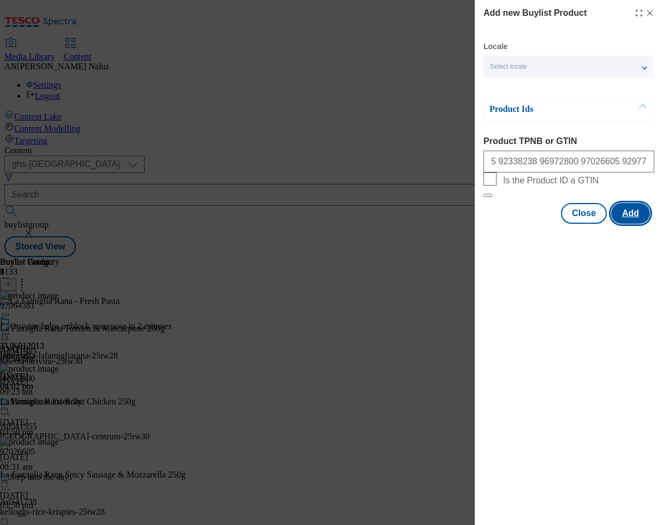
click at [645, 224] on button "Add" at bounding box center [630, 213] width 39 height 21
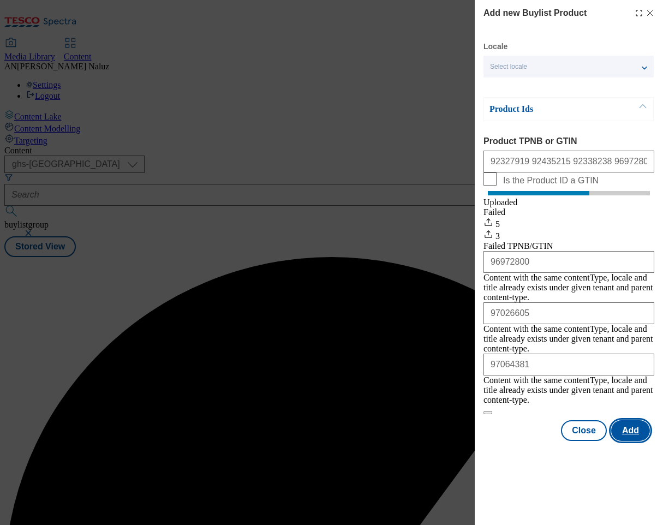
scroll to position [0, 0]
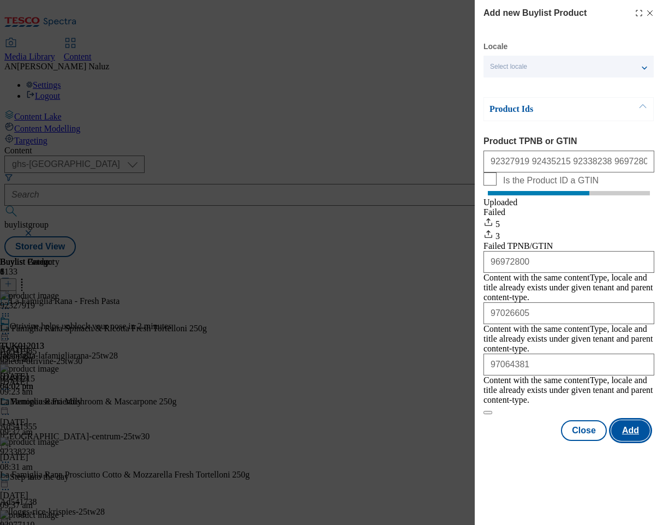
click at [624, 420] on button "Add" at bounding box center [630, 430] width 39 height 21
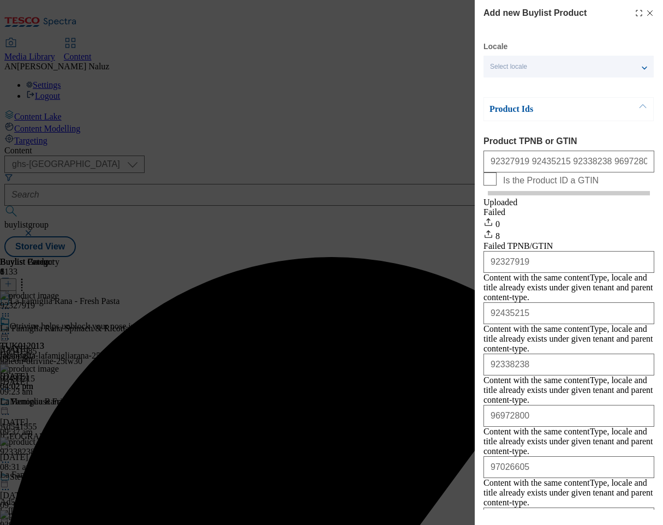
scroll to position [150, 0]
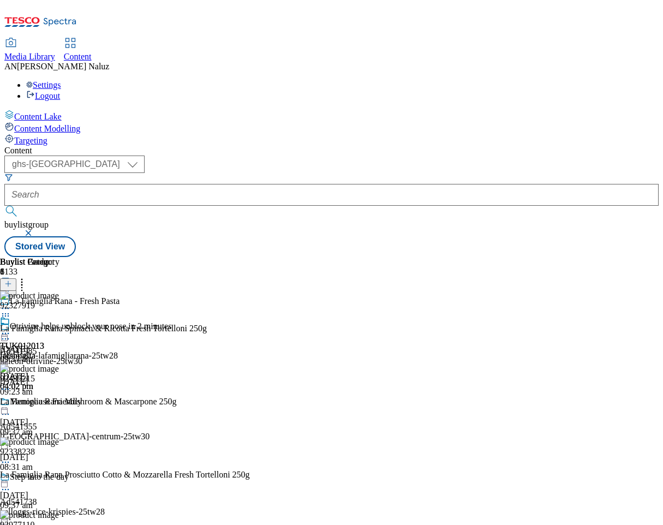
scroll to position [0, 0]
click at [207, 324] on div "La Famiglia Rana Spinach & Ricotta Fresh Tortelloni 250g" at bounding box center [103, 329] width 207 height 10
click at [59, 316] on div "TUK012013 lafamiglia 1 Sept 2025 04:02 pm" at bounding box center [29, 353] width 59 height 75
click at [11, 328] on icon at bounding box center [5, 333] width 11 height 11
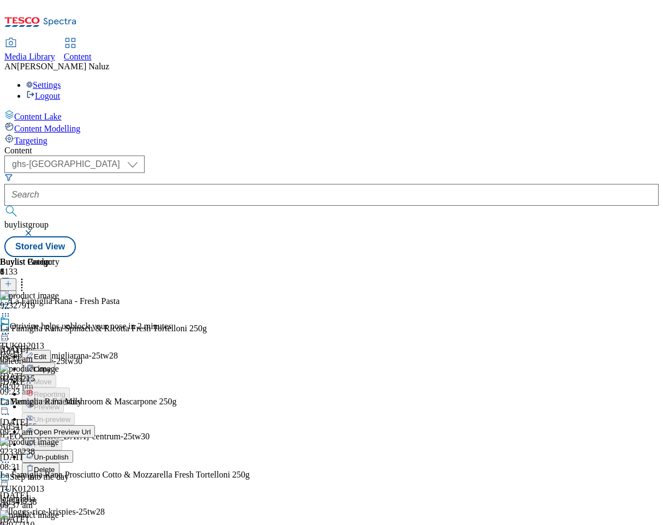
click at [91, 428] on span "Open Preview Url" at bounding box center [62, 432] width 57 height 8
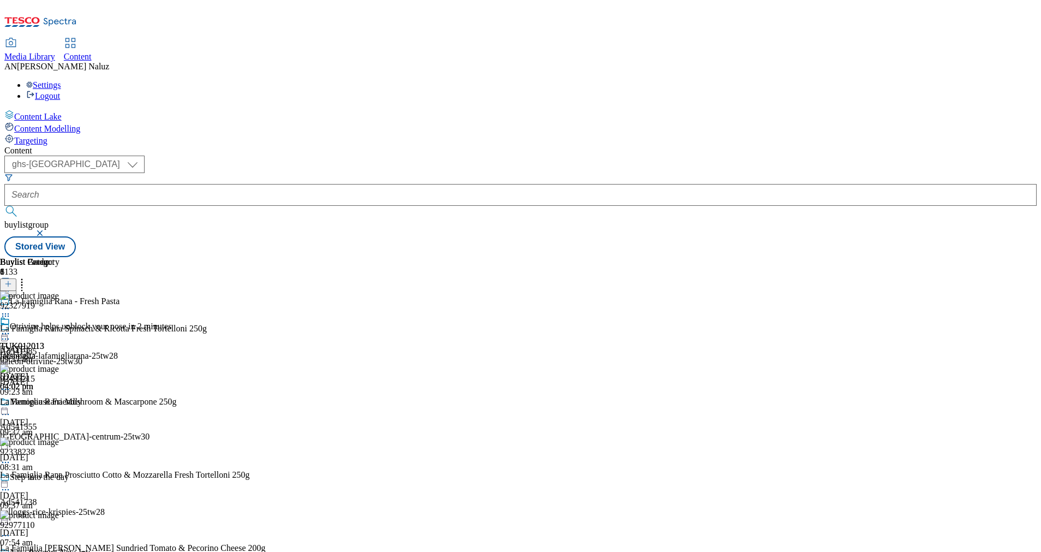
click at [11, 328] on icon at bounding box center [5, 333] width 11 height 11
click at [27, 277] on icon at bounding box center [21, 282] width 11 height 11
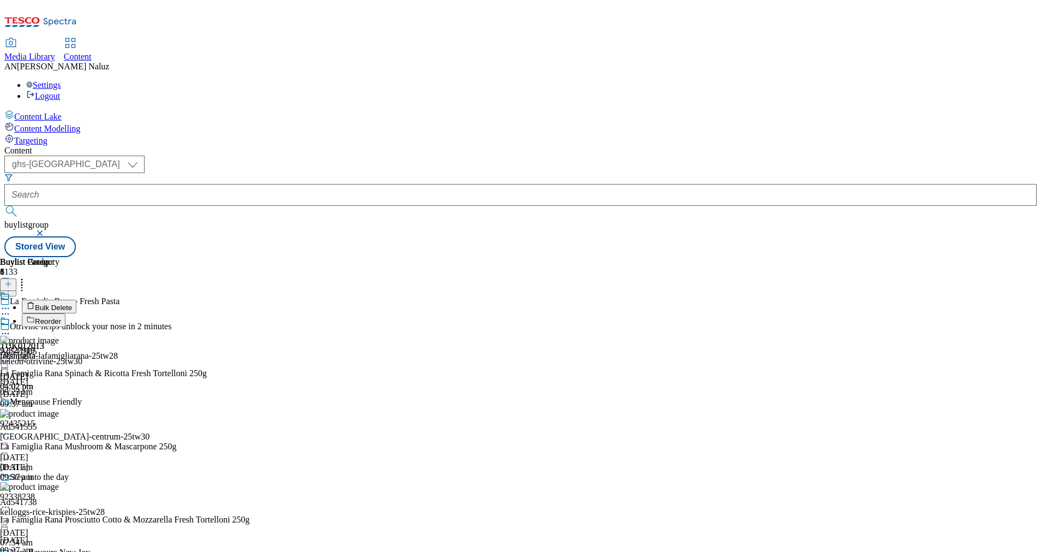
click at [663, 257] on div "Buylist Group 6133 La Famiglia Rana - Fresh Pasta Otrivine helps unblock your n…" at bounding box center [520, 257] width 1033 height 0
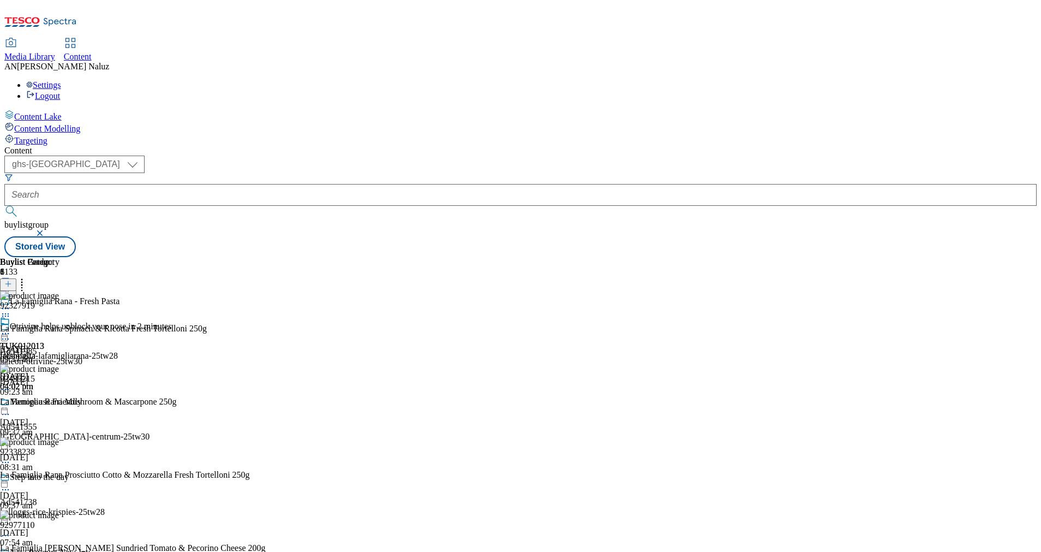
click at [663, 257] on div "Buylist Group 6133 La Famiglia Rana - Fresh Pasta Otrivine helps unblock your n…" at bounding box center [520, 257] width 1033 height 0
click at [11, 328] on icon at bounding box center [5, 333] width 11 height 11
click at [73, 450] on button "Un-publish" at bounding box center [47, 456] width 51 height 13
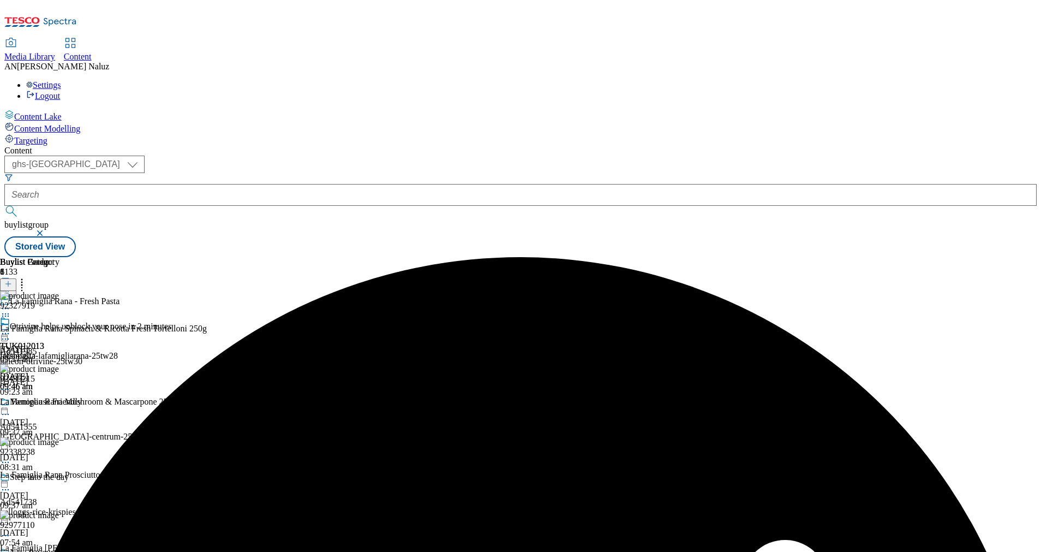
click at [11, 328] on icon at bounding box center [5, 333] width 11 height 11
click at [58, 440] on span "Publish" at bounding box center [46, 444] width 24 height 8
click at [59, 328] on div at bounding box center [29, 334] width 59 height 13
click at [91, 428] on span "Open Preview Url" at bounding box center [62, 432] width 57 height 8
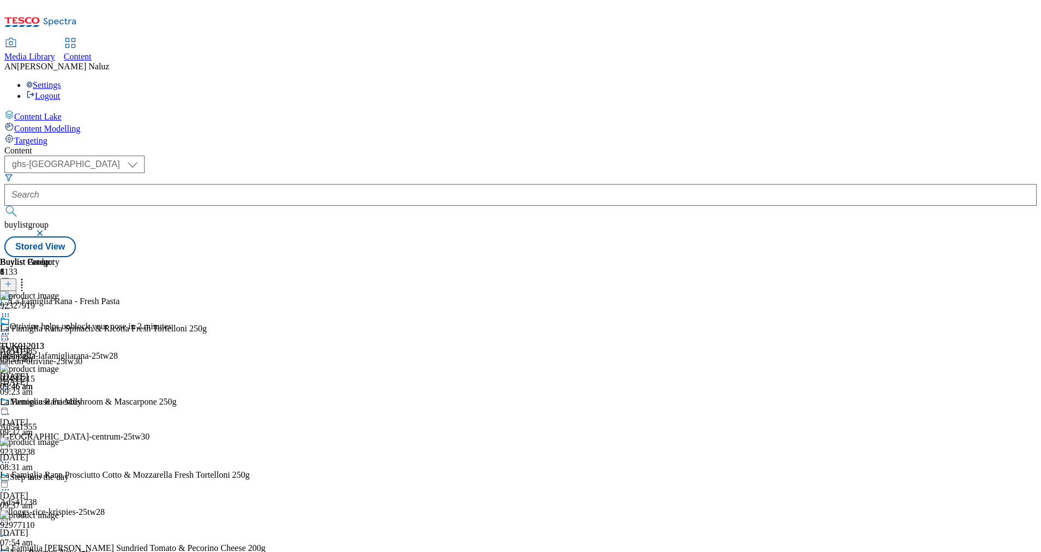
scroll to position [557, 0]
click at [11, 328] on icon at bounding box center [5, 333] width 11 height 11
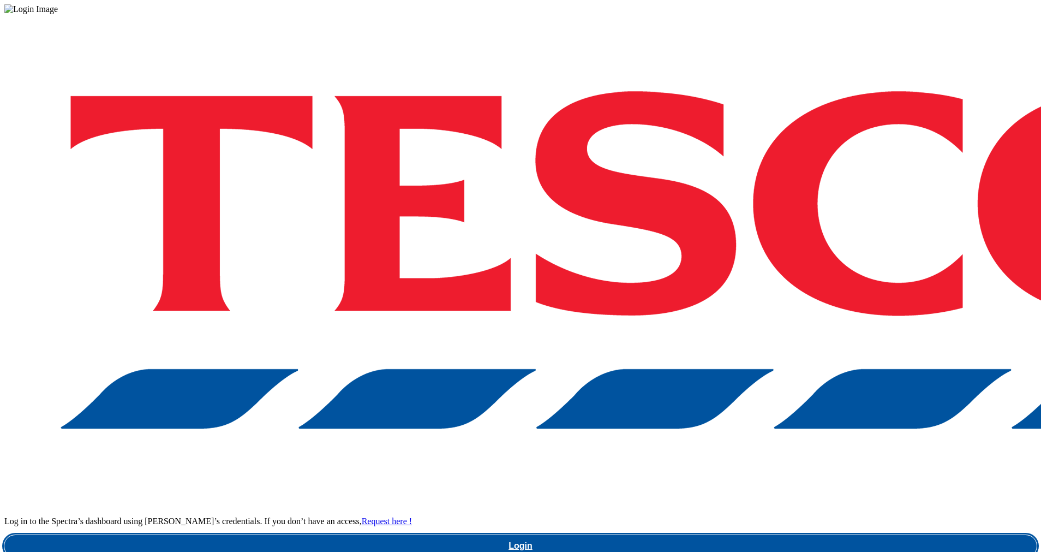
click at [745, 535] on link "Login" at bounding box center [520, 546] width 1033 height 22
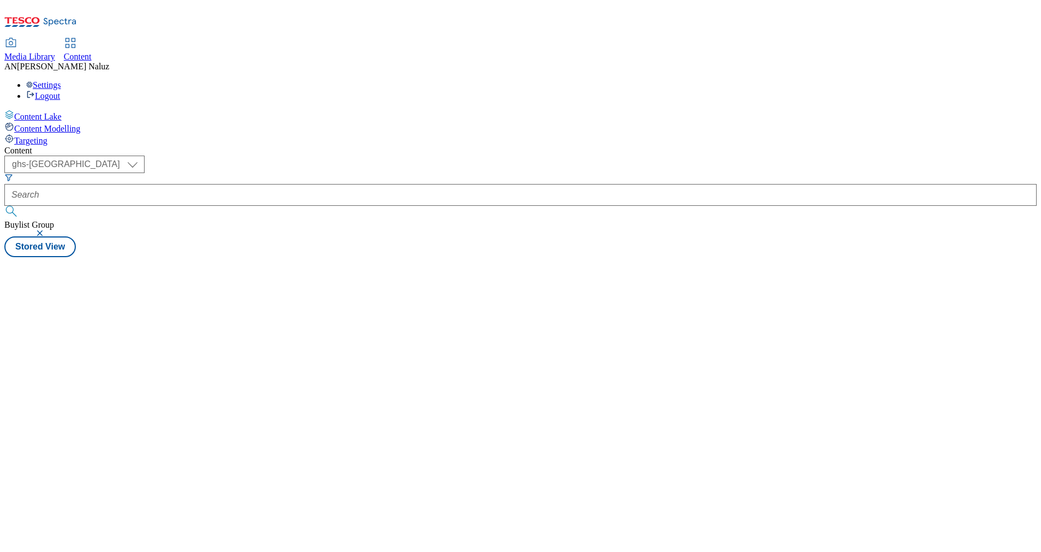
select select "ghs-[GEOGRAPHIC_DATA]"
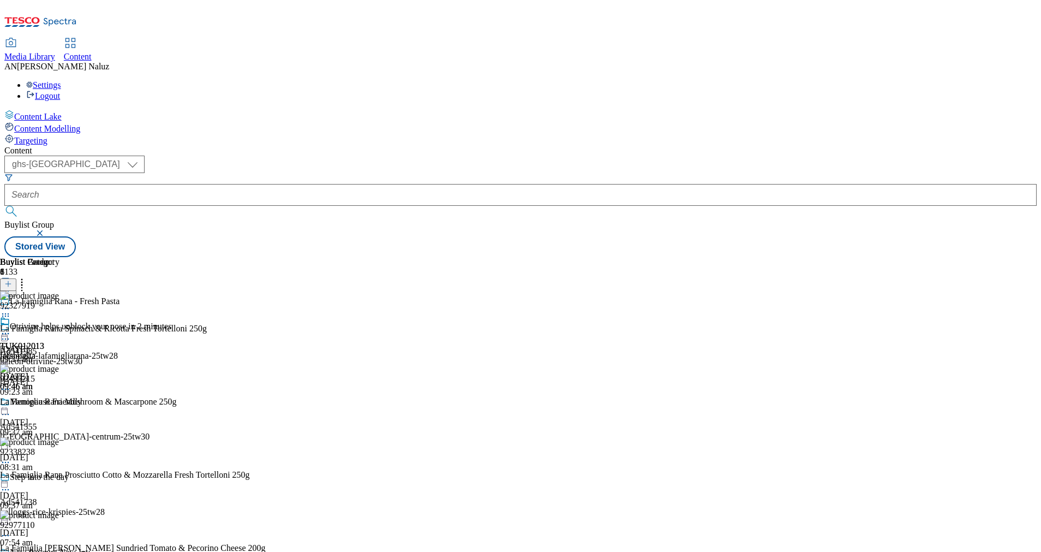
click at [11, 328] on icon at bounding box center [5, 333] width 11 height 11
click at [91, 428] on span "Open Preview Url" at bounding box center [62, 432] width 57 height 8
click at [27, 277] on icon at bounding box center [21, 282] width 11 height 11
click at [11, 328] on icon at bounding box center [5, 333] width 11 height 11
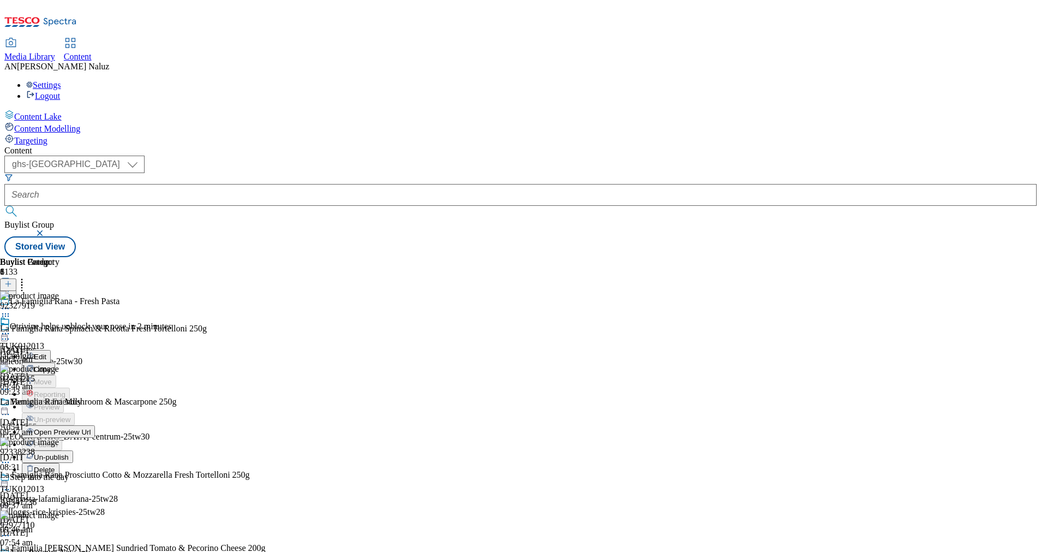
click at [73, 450] on button "Un-publish" at bounding box center [47, 456] width 51 height 13
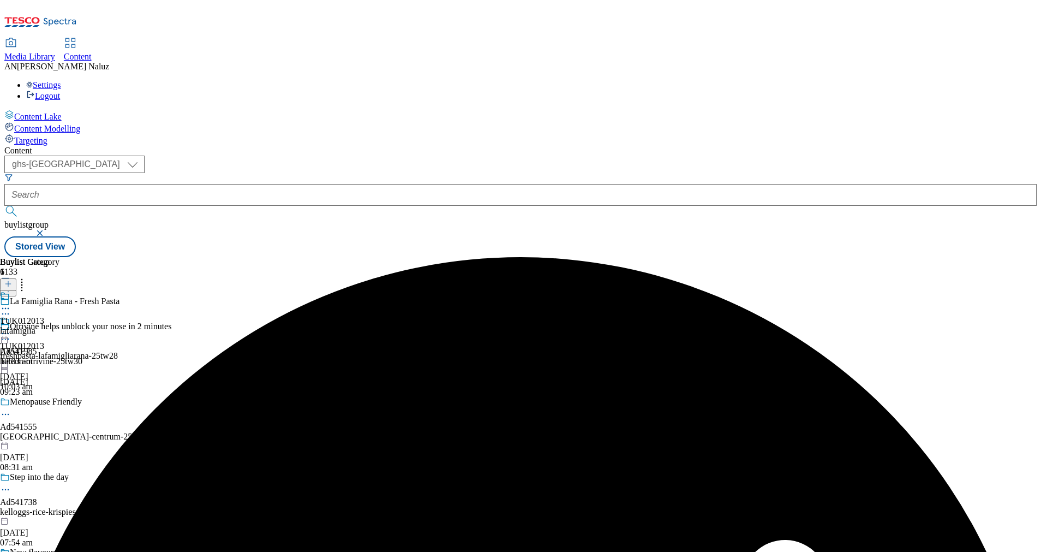
click at [59, 326] on div "lafamiglia" at bounding box center [29, 331] width 59 height 10
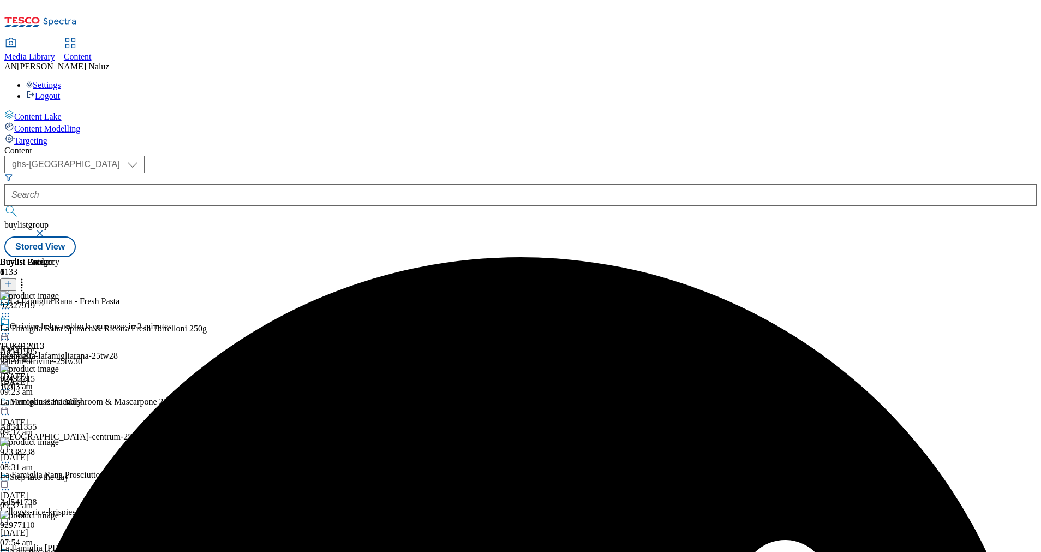
click at [11, 328] on icon at bounding box center [5, 333] width 11 height 11
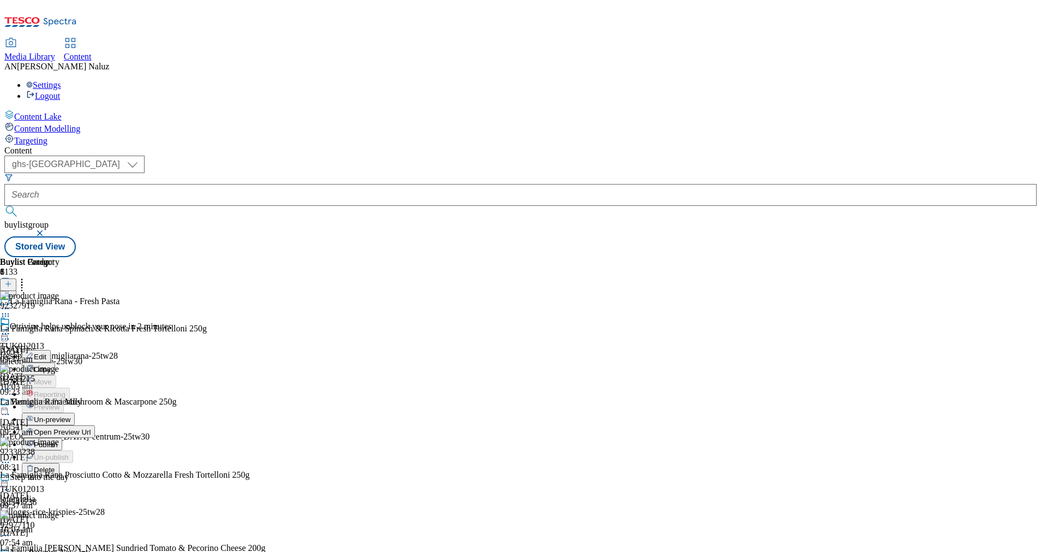
click at [58, 440] on span "Publish" at bounding box center [46, 444] width 24 height 8
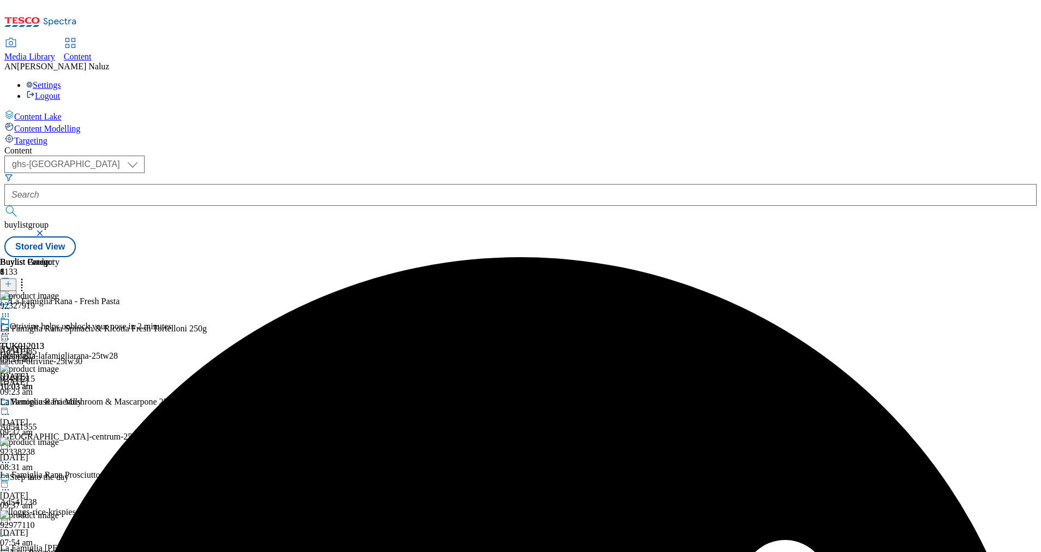
click at [118, 328] on div at bounding box center [59, 334] width 118 height 13
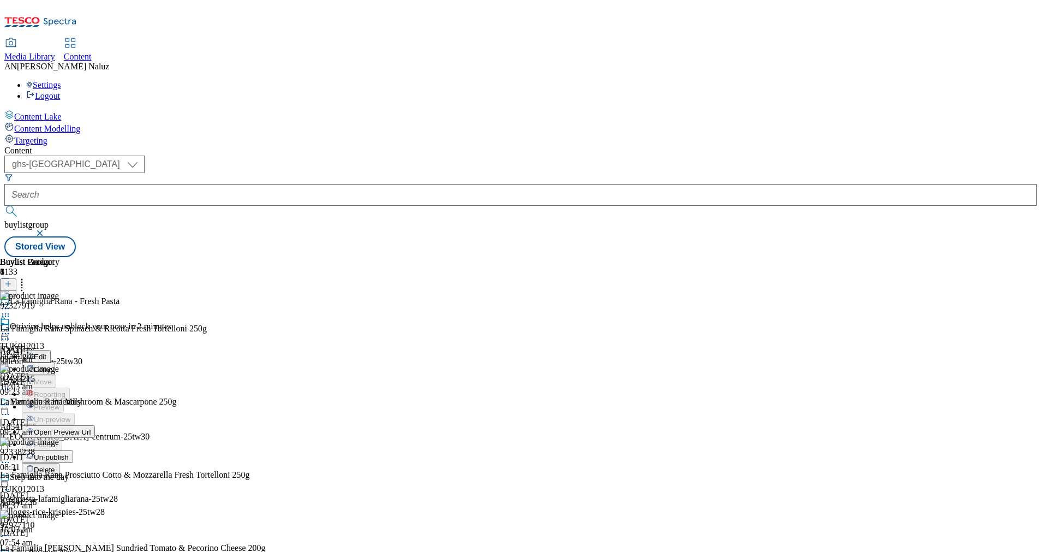
click at [59, 322] on div "TUK012013 lafamiglia [DATE] 10:03 am" at bounding box center [29, 353] width 59 height 75
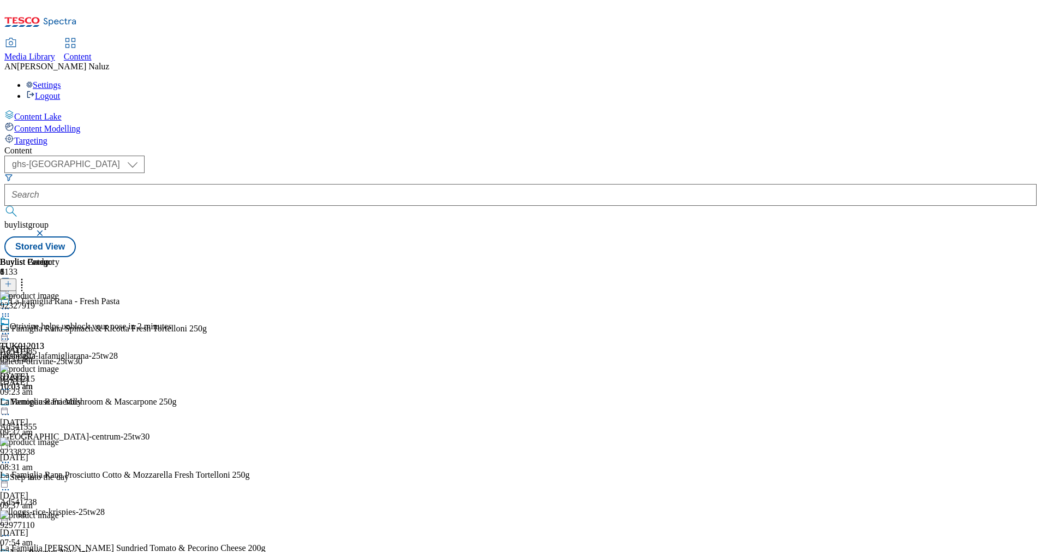
click at [11, 328] on icon at bounding box center [5, 333] width 11 height 11
click at [91, 428] on span "Open Preview Url" at bounding box center [62, 432] width 57 height 8
click at [979, 257] on div "Buylist Group 6133 La Famiglia Rana - Fresh Pasta Otrivine helps unblock your n…" at bounding box center [520, 257] width 1033 height 0
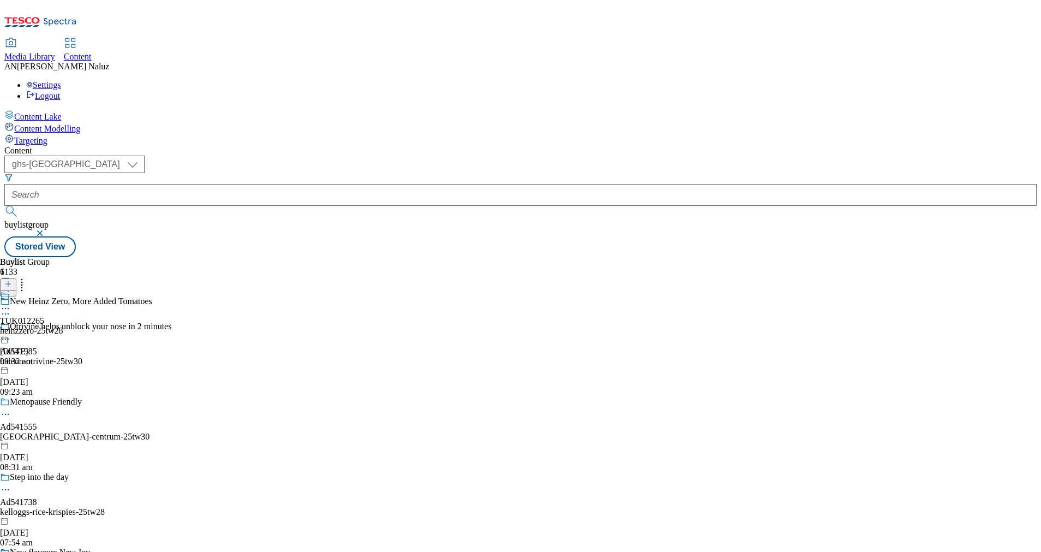
click at [982, 257] on div "Buylist Group 6133 New Heinz Zero, More Added Tomatoes Otrivine helps unblock y…" at bounding box center [520, 257] width 1033 height 0
click at [63, 326] on div "heinzzero-25tw28" at bounding box center [31, 331] width 63 height 10
click at [44, 316] on div "TUK012265" at bounding box center [22, 321] width 44 height 10
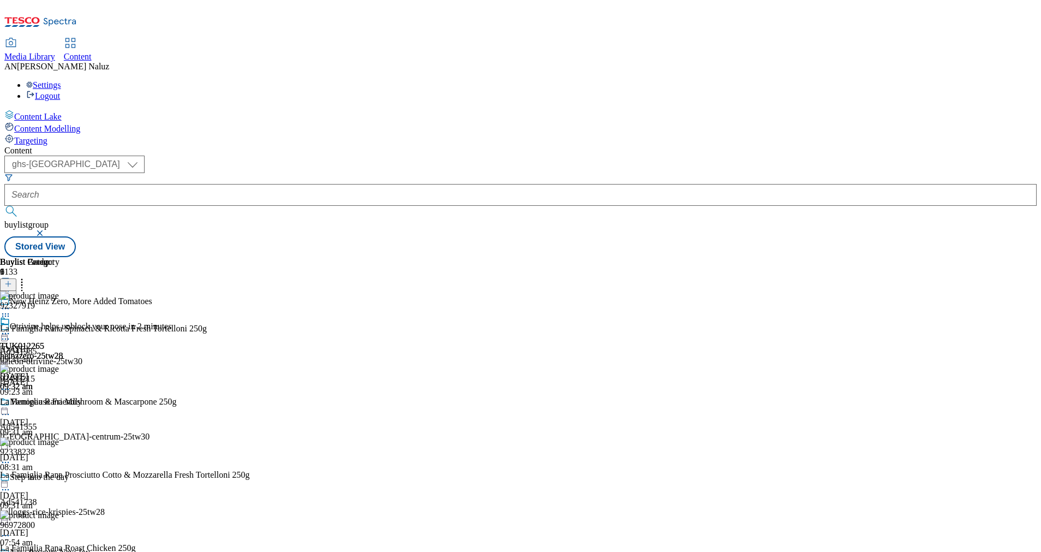
click at [11, 311] on icon at bounding box center [5, 316] width 11 height 11
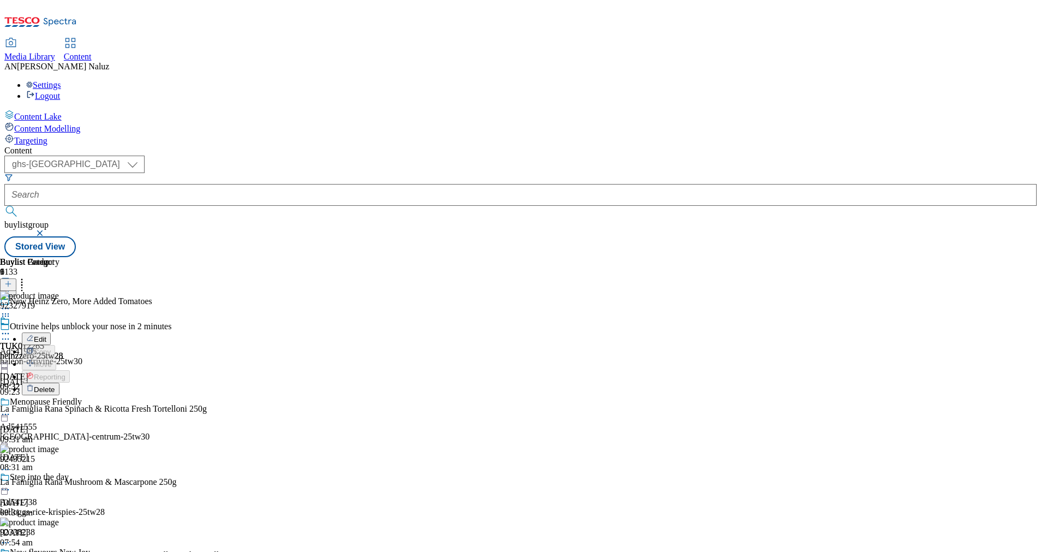
click at [303, 383] on li "Delete" at bounding box center [162, 389] width 281 height 13
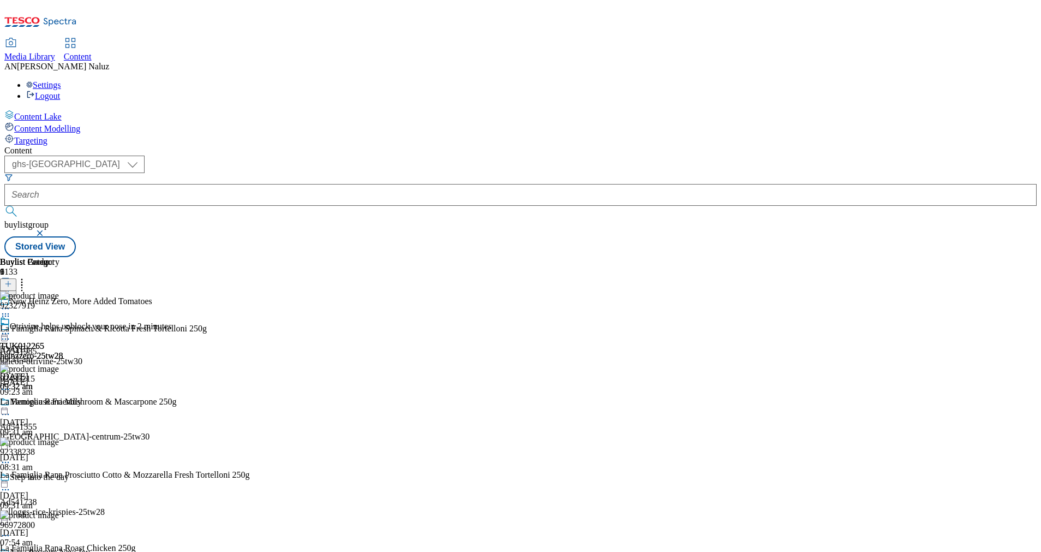
click at [11, 311] on icon at bounding box center [5, 316] width 11 height 11
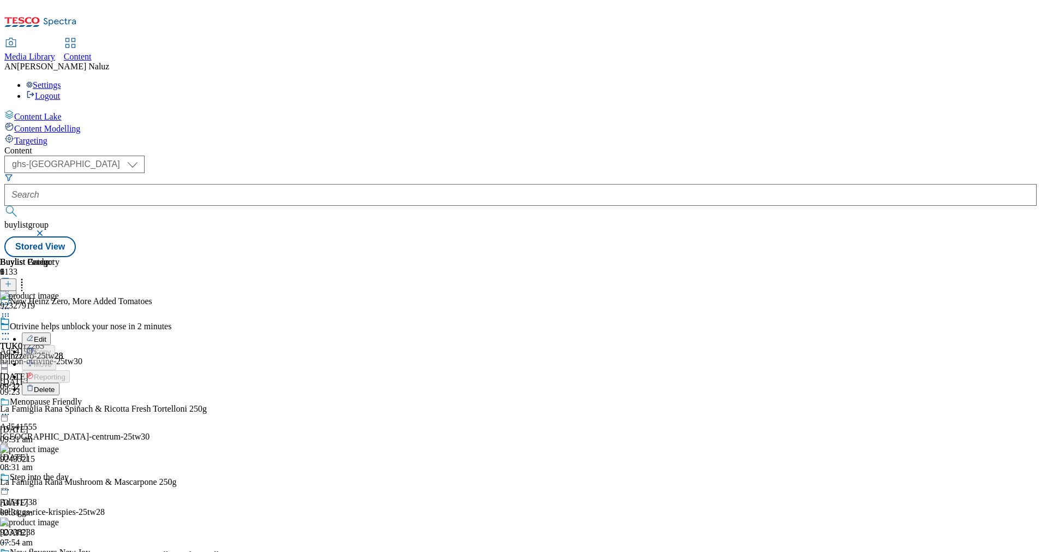
click at [55, 385] on span "Delete" at bounding box center [44, 389] width 21 height 8
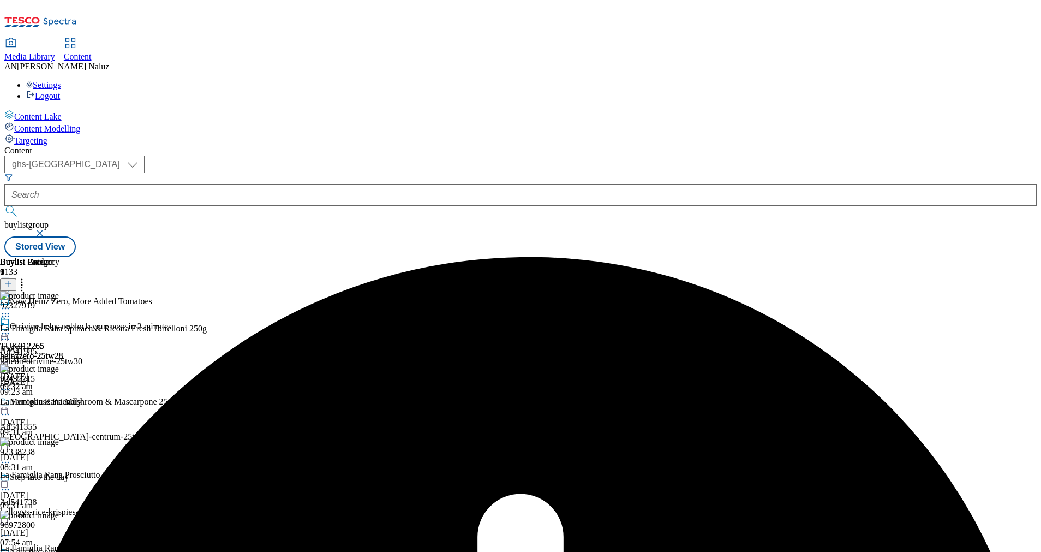
click at [11, 328] on icon at bounding box center [5, 333] width 11 height 11
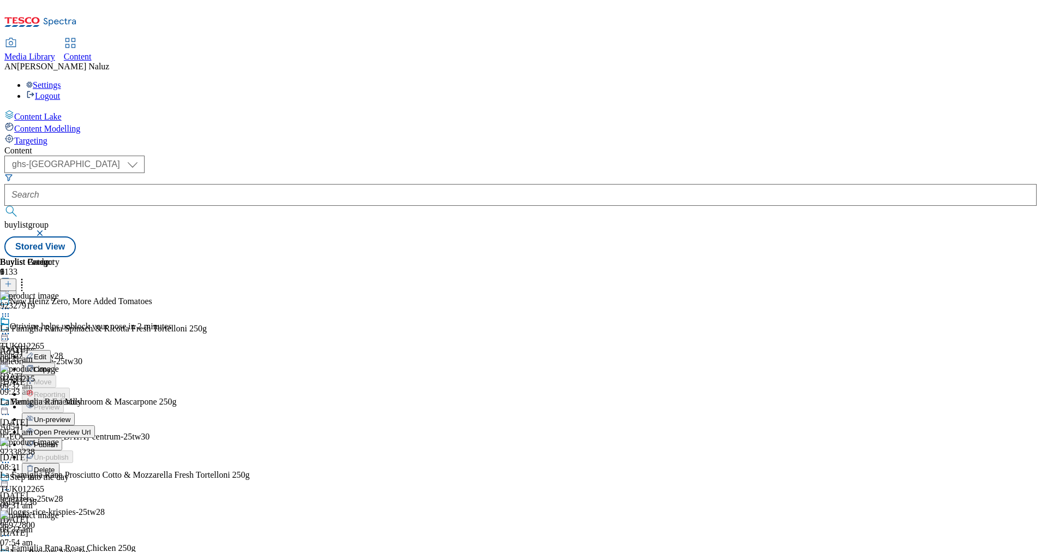
click at [11, 328] on icon at bounding box center [5, 333] width 11 height 11
click at [75, 413] on button "Un-preview" at bounding box center [48, 419] width 53 height 13
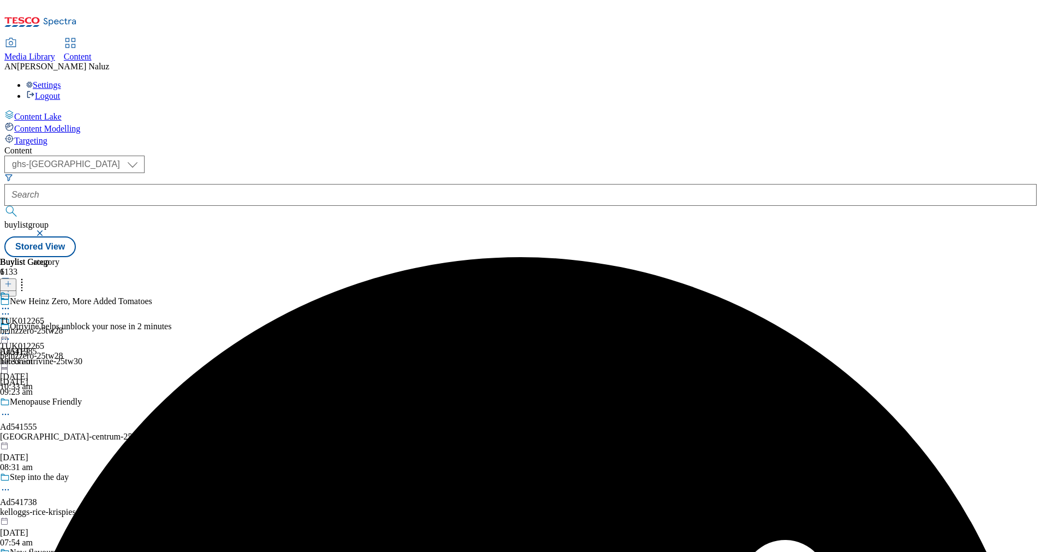
click at [63, 326] on div "heinzzero-25tw28" at bounding box center [31, 331] width 63 height 10
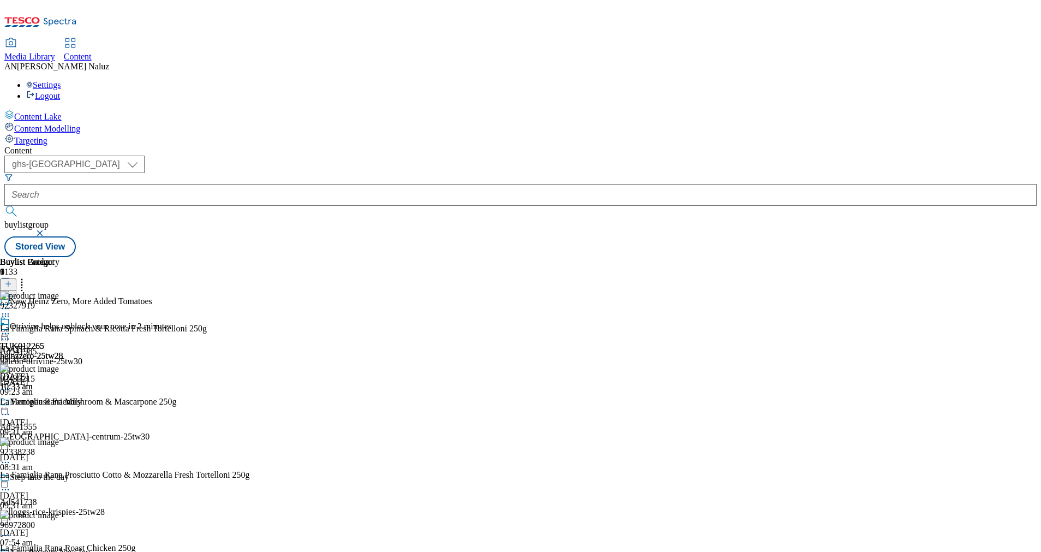
click at [11, 328] on icon at bounding box center [5, 333] width 11 height 11
click at [63, 328] on div at bounding box center [31, 334] width 63 height 13
click at [11, 311] on icon at bounding box center [5, 316] width 11 height 11
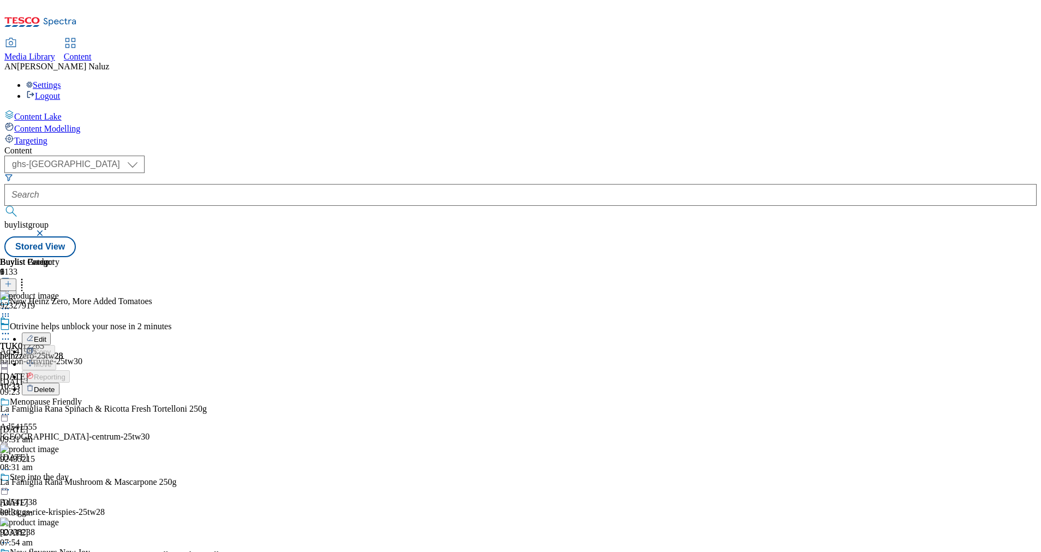
click at [55, 385] on span "Delete" at bounding box center [44, 389] width 21 height 8
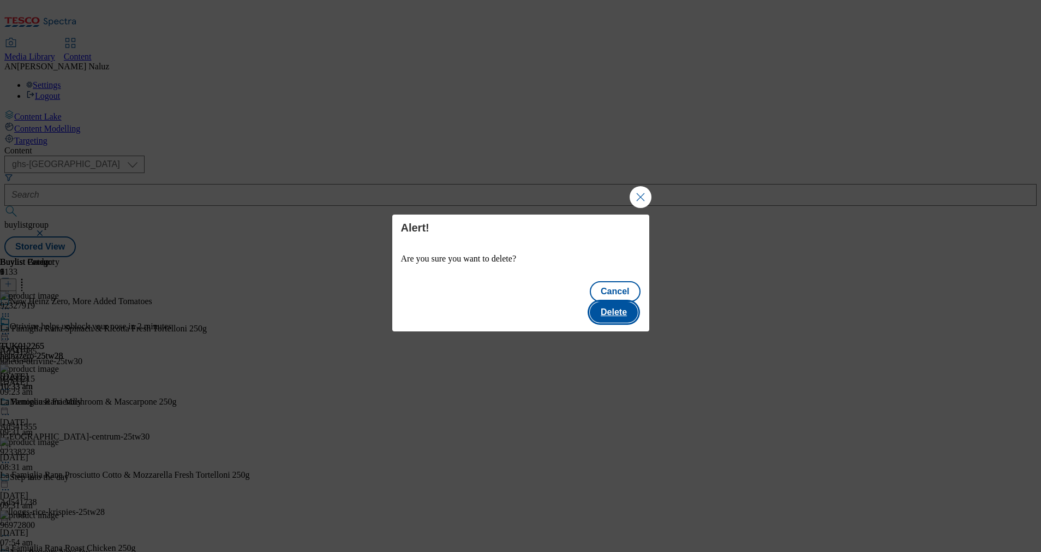
click at [624, 302] on button "Delete" at bounding box center [614, 312] width 48 height 21
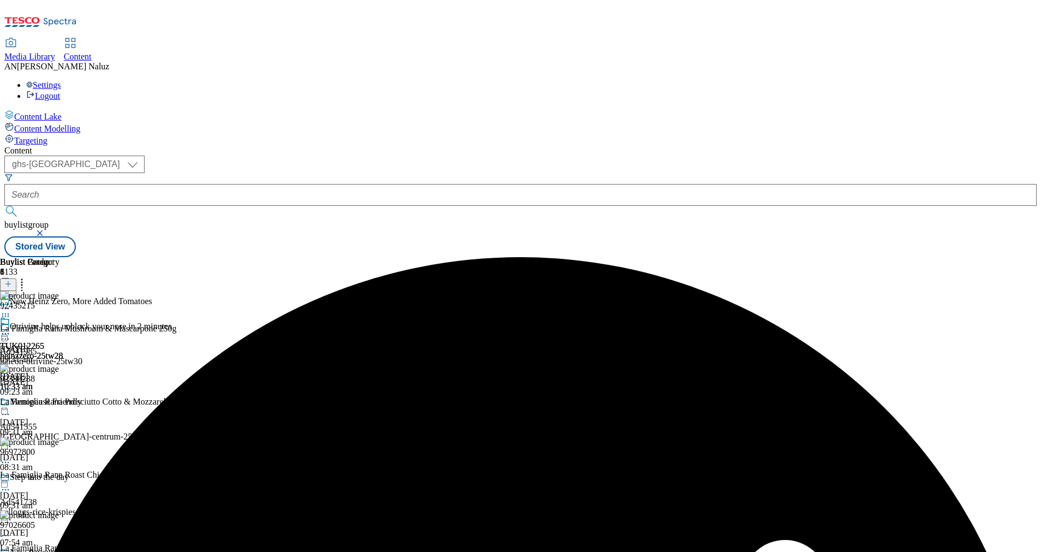
click at [11, 311] on icon at bounding box center [5, 316] width 11 height 11
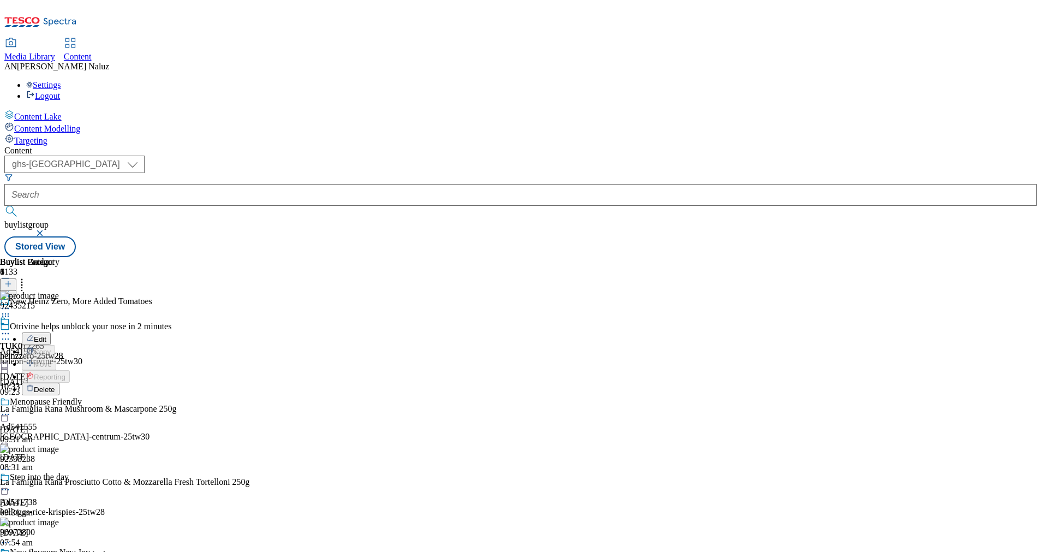
click at [59, 383] on button "Delete" at bounding box center [41, 389] width 38 height 13
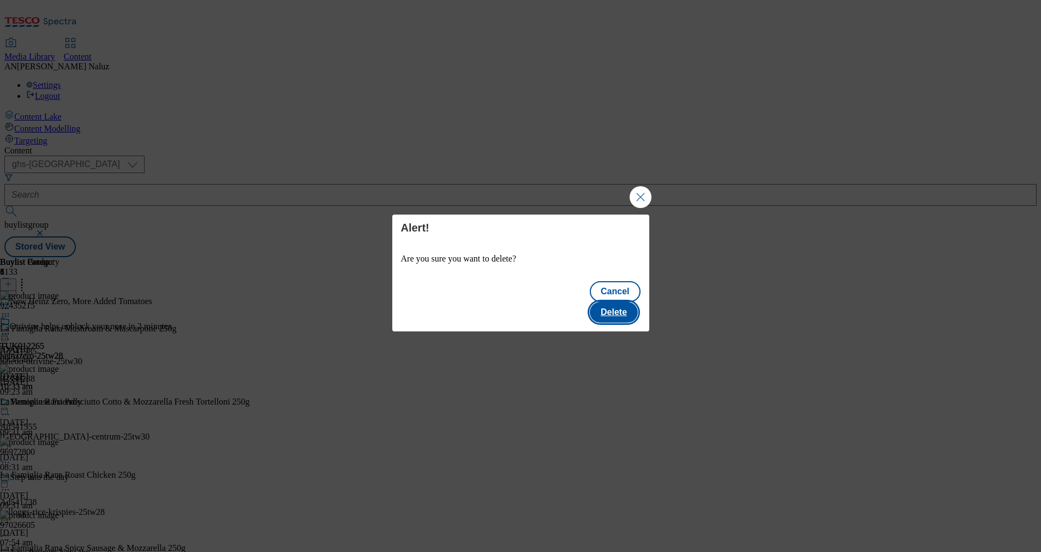
click at [623, 302] on button "Delete" at bounding box center [614, 312] width 48 height 21
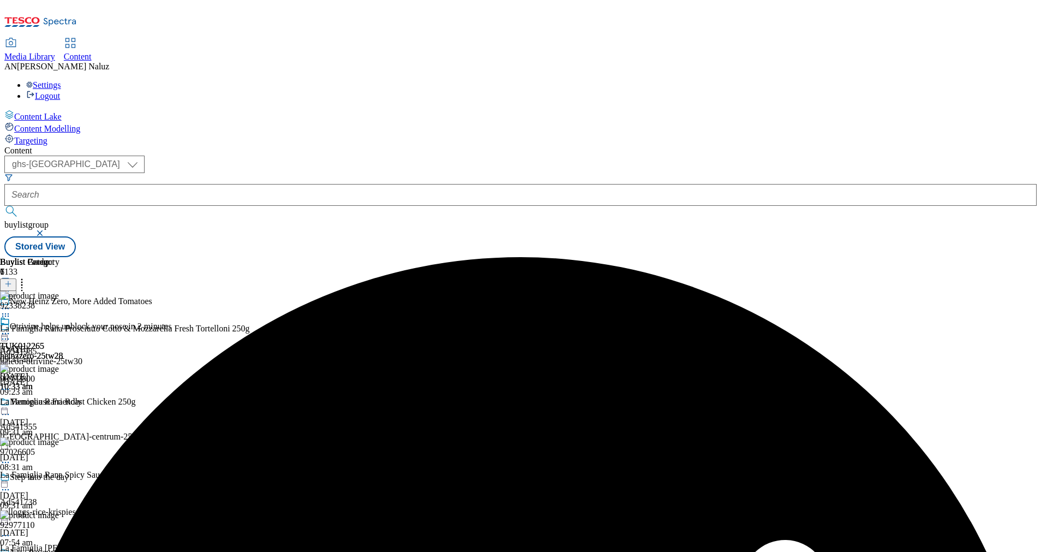
click at [11, 311] on icon at bounding box center [5, 316] width 11 height 11
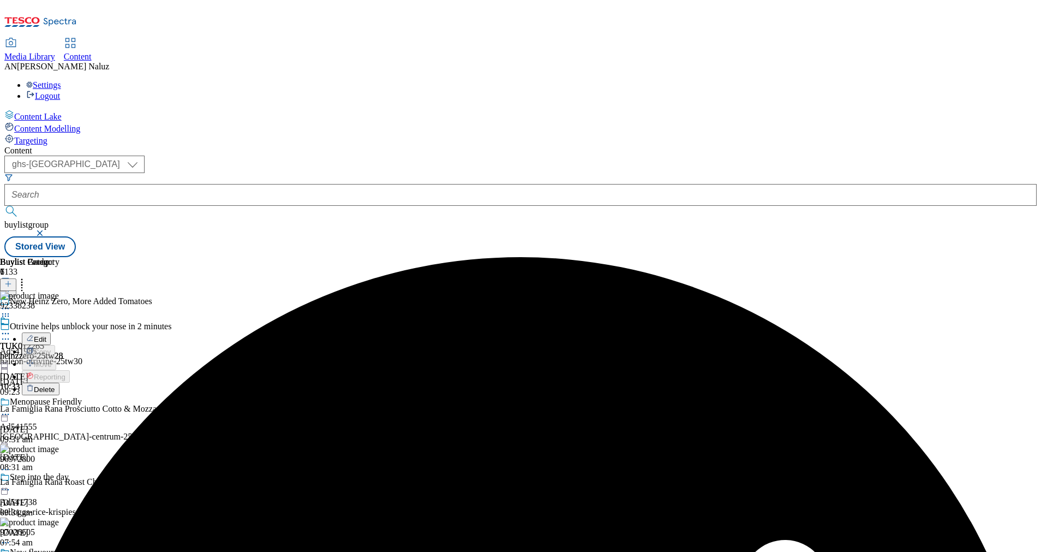
click at [59, 383] on button "Delete" at bounding box center [41, 389] width 38 height 13
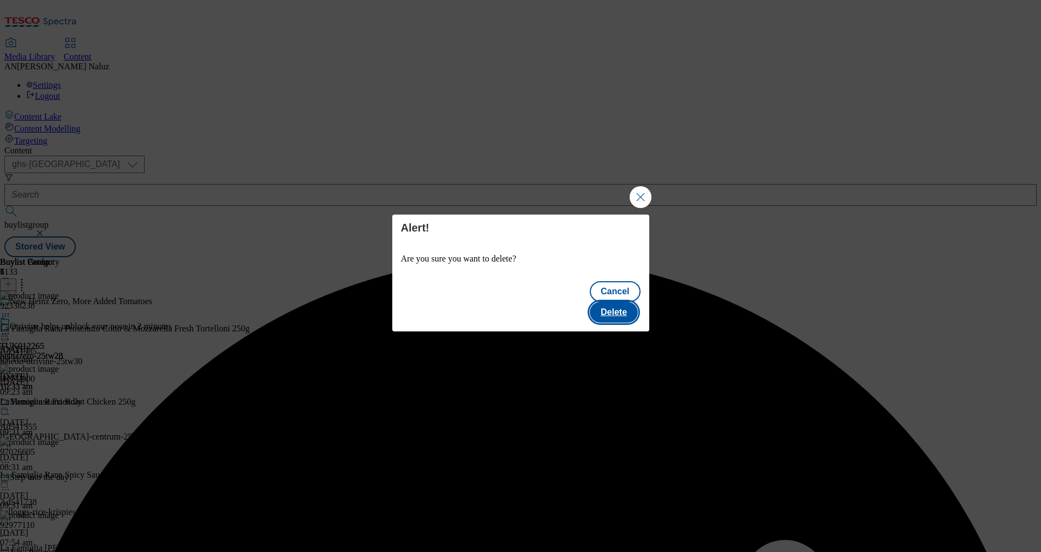
click at [625, 302] on button "Delete" at bounding box center [614, 312] width 48 height 21
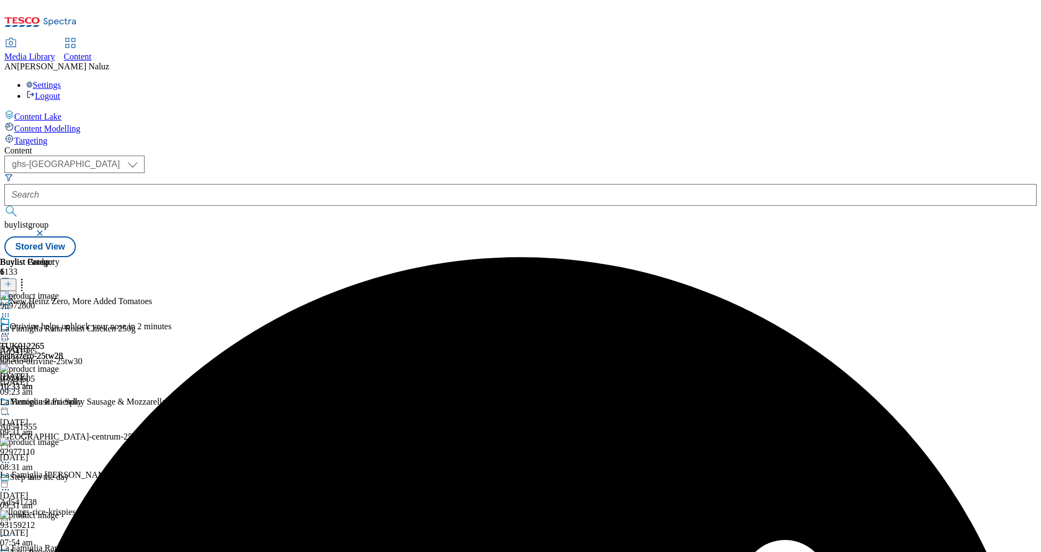
click at [11, 311] on icon at bounding box center [5, 316] width 11 height 11
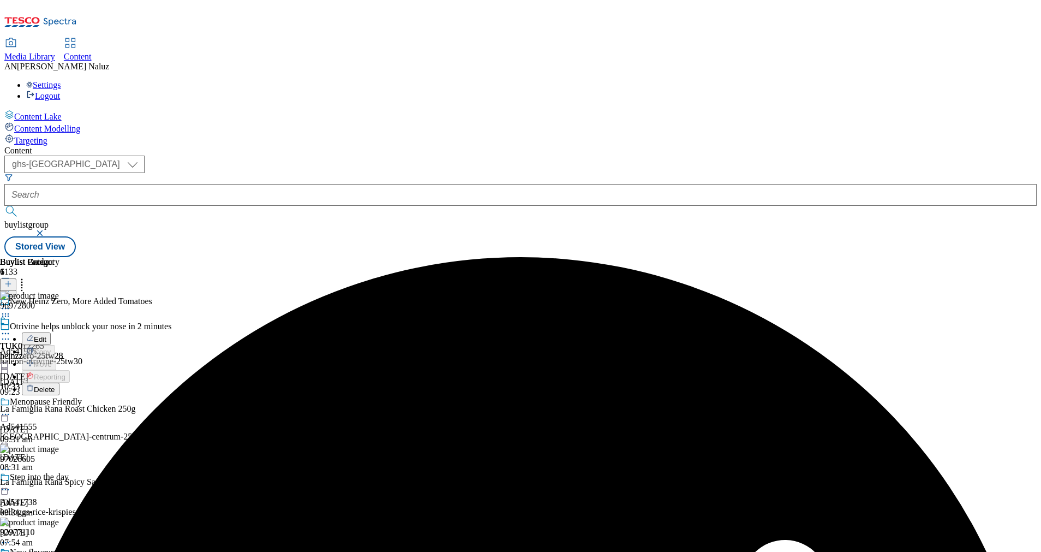
click at [55, 385] on span "Delete" at bounding box center [44, 389] width 21 height 8
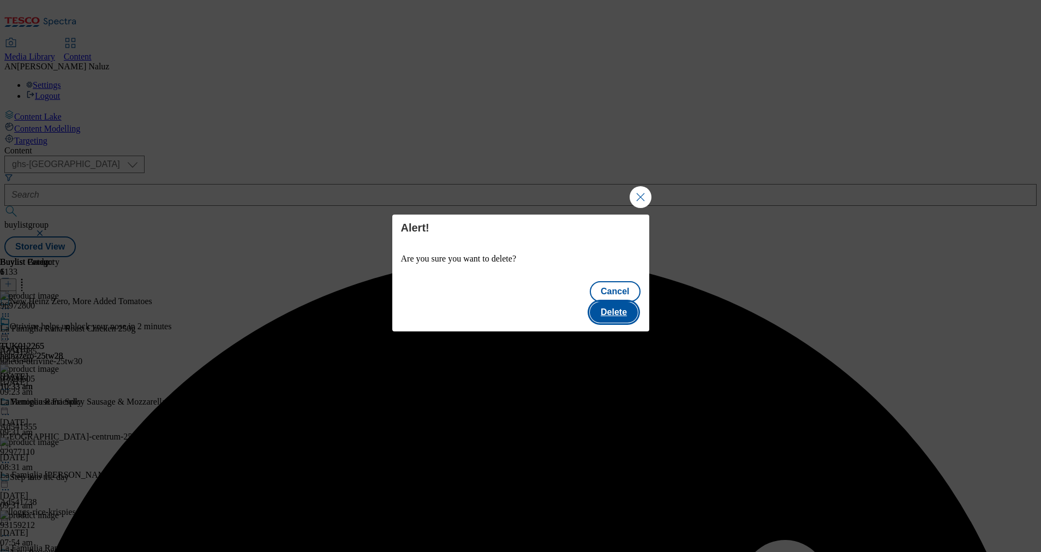
click at [622, 302] on button "Delete" at bounding box center [614, 312] width 48 height 21
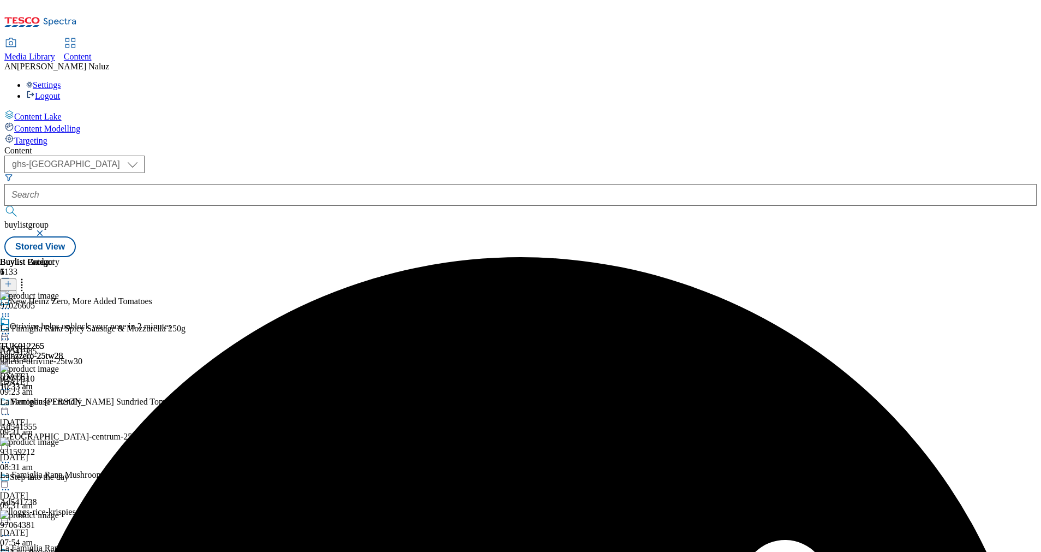
click at [11, 311] on icon at bounding box center [5, 316] width 11 height 11
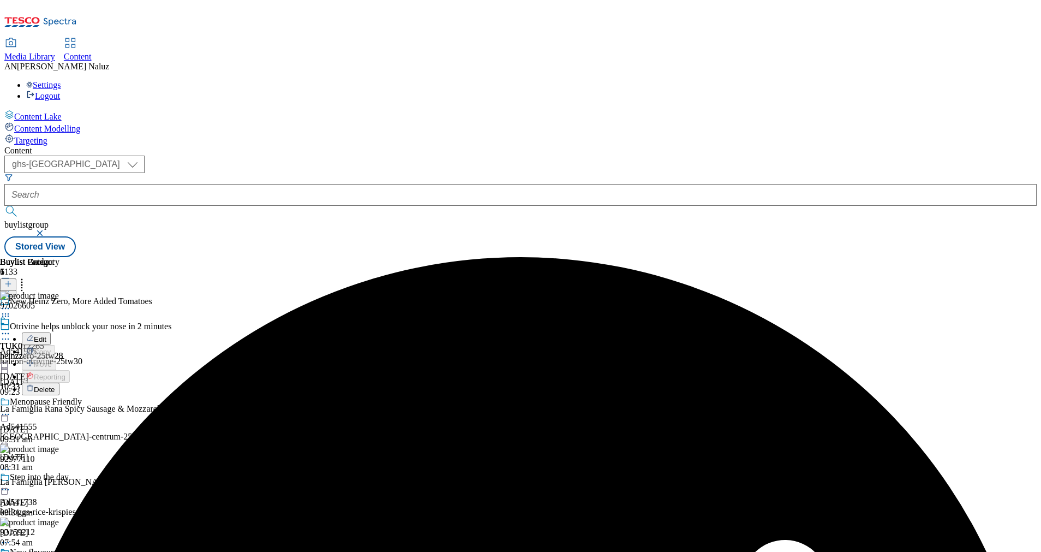
click at [59, 383] on button "Delete" at bounding box center [41, 389] width 38 height 13
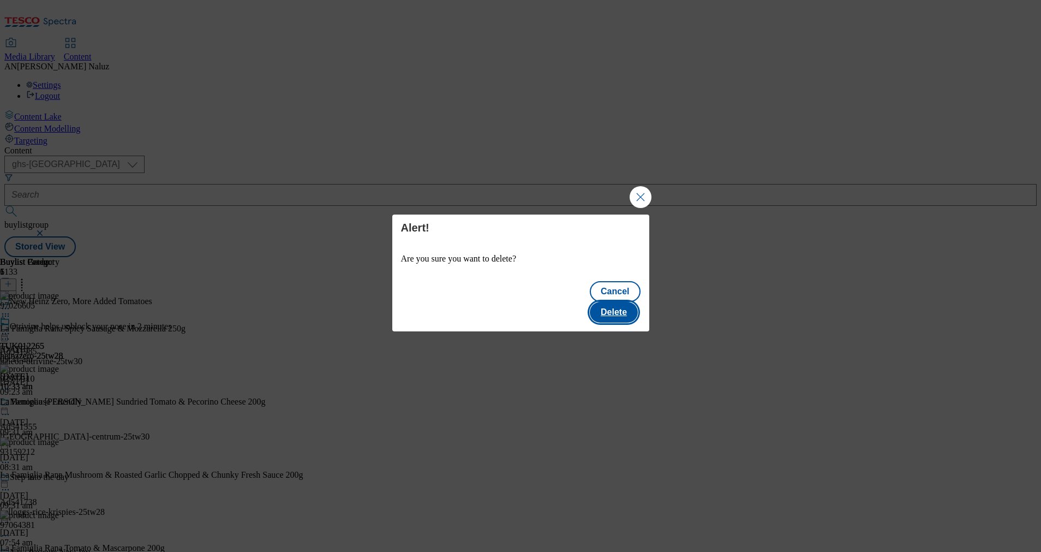
click at [622, 305] on button "Delete" at bounding box center [614, 312] width 48 height 21
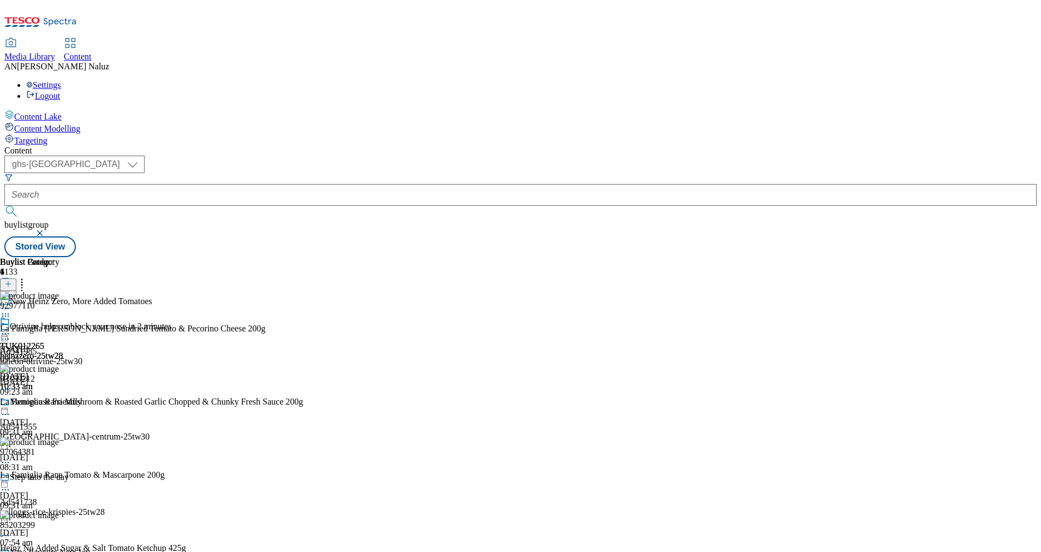
click at [303, 311] on div at bounding box center [151, 317] width 303 height 13
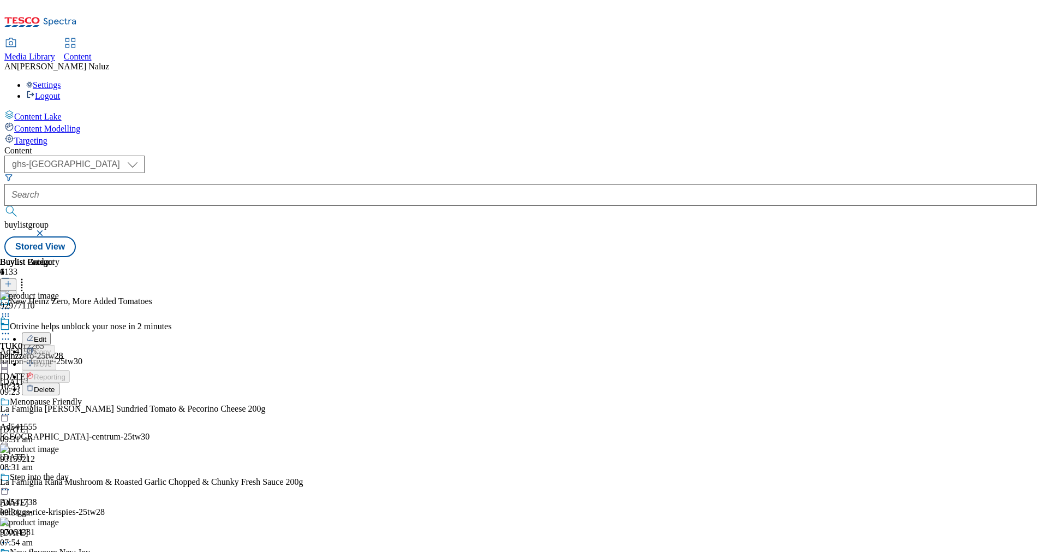
click at [59, 383] on button "Delete" at bounding box center [41, 389] width 38 height 13
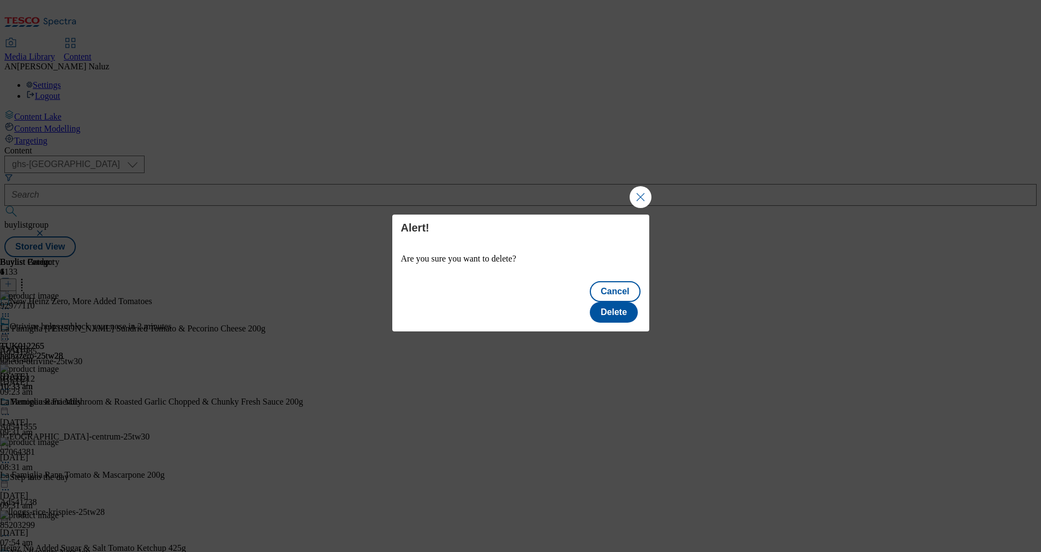
click at [843, 278] on div "Alert! Are you sure you want to delete? Cancel Delete" at bounding box center [520, 276] width 1041 height 552
click at [628, 302] on button "Delete" at bounding box center [614, 312] width 48 height 21
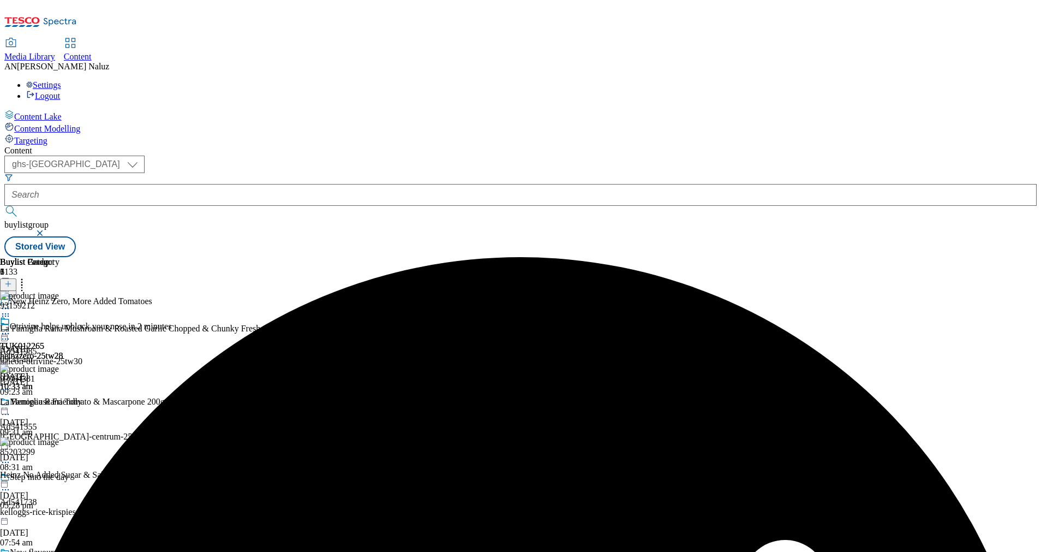
click at [11, 311] on icon at bounding box center [5, 316] width 11 height 11
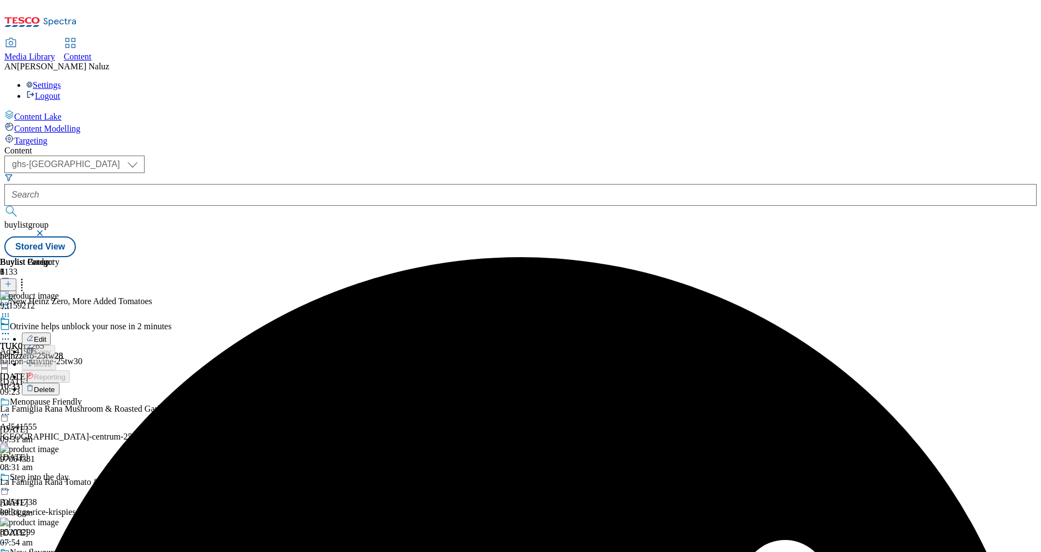
click at [59, 383] on button "Delete" at bounding box center [41, 389] width 38 height 13
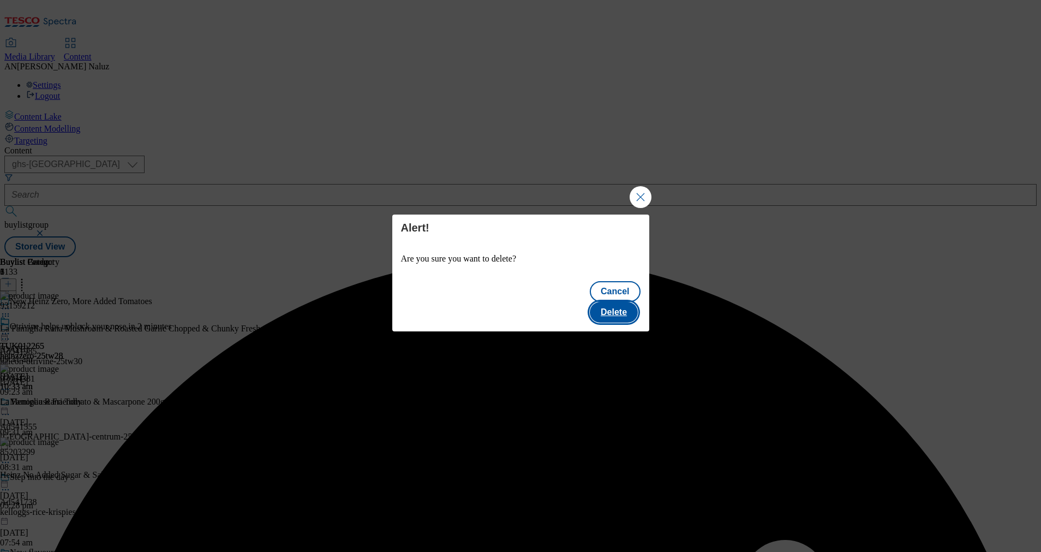
click at [626, 303] on button "Delete" at bounding box center [614, 312] width 48 height 21
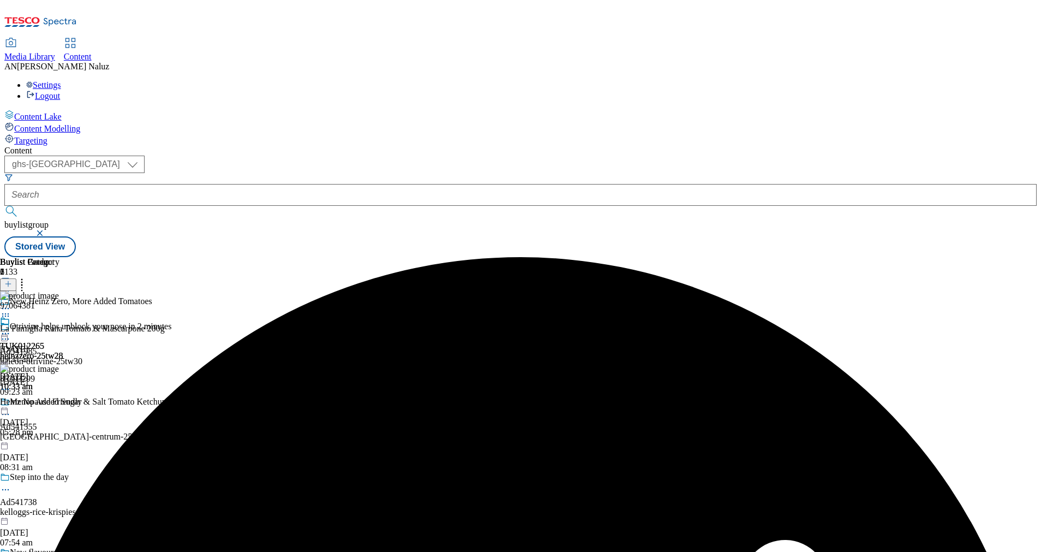
click at [11, 311] on icon at bounding box center [5, 316] width 11 height 11
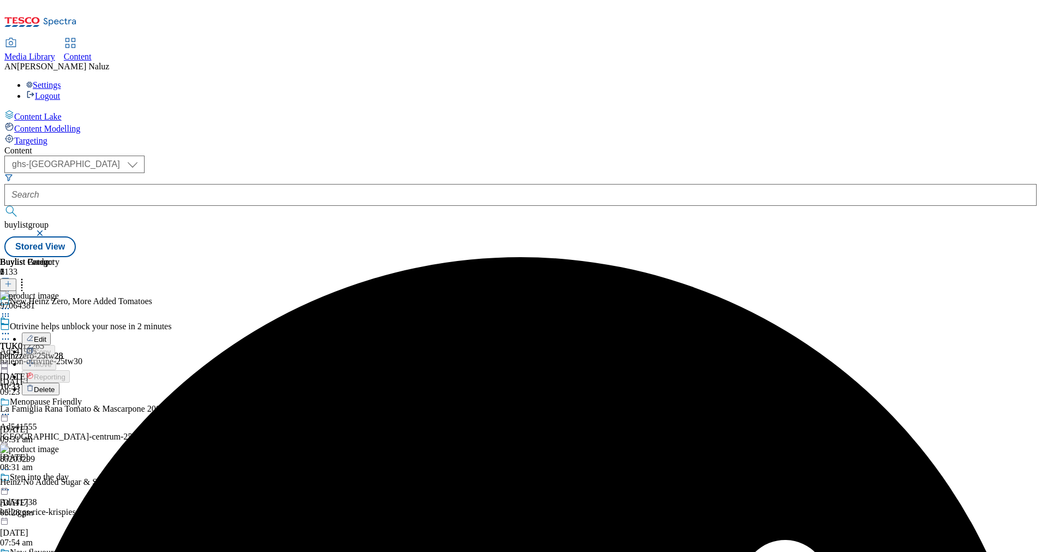
click at [59, 383] on button "Delete" at bounding box center [41, 389] width 38 height 13
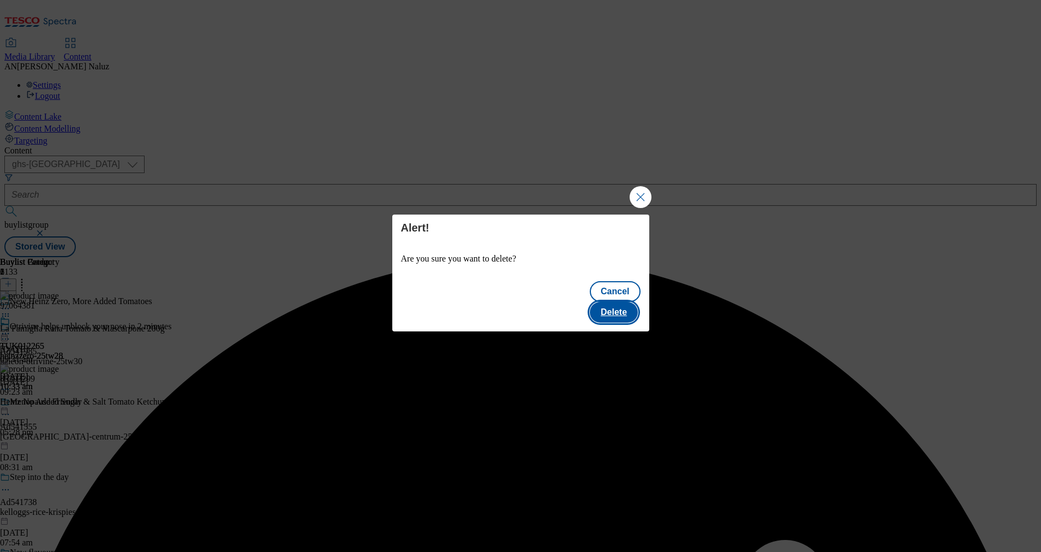
click at [625, 307] on button "Delete" at bounding box center [614, 312] width 48 height 21
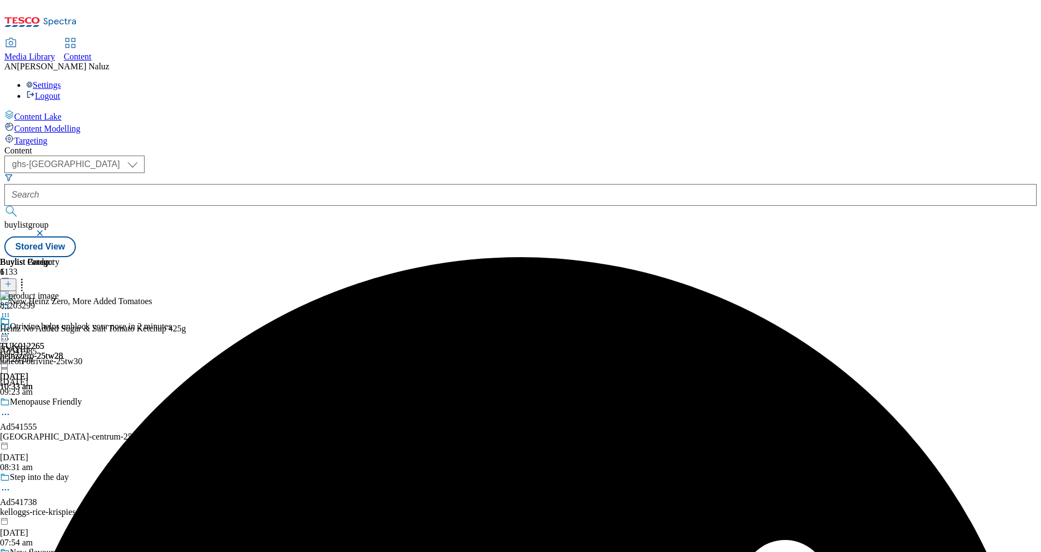
click at [186, 333] on div at bounding box center [93, 333] width 186 height 0
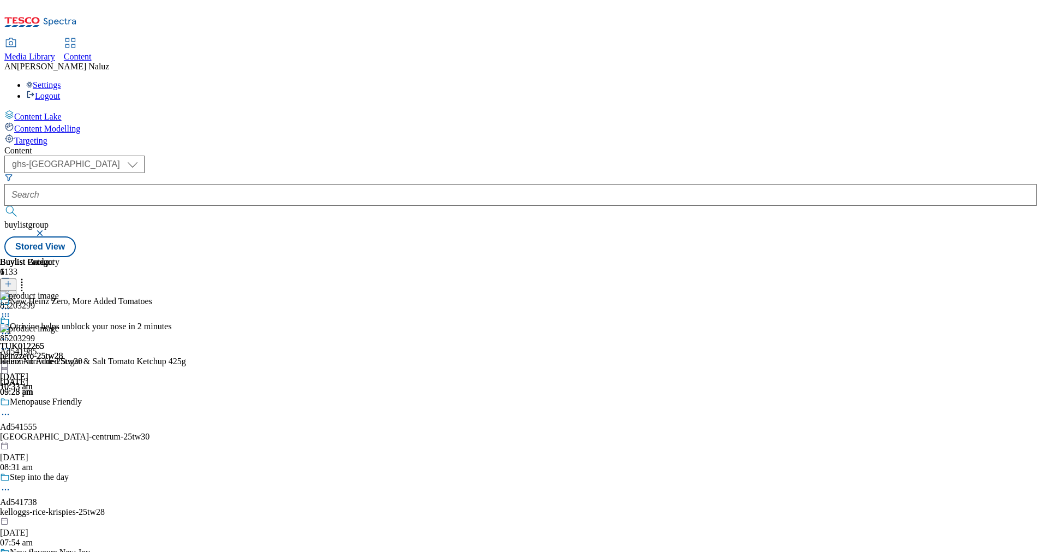
click at [27, 277] on icon at bounding box center [21, 282] width 11 height 11
click at [11, 328] on icon at bounding box center [5, 333] width 11 height 11
click at [63, 331] on div "Buylist 1 TUK012265 heinzzero-25tw28 [DATE] 10:33 am" at bounding box center [31, 324] width 63 height 134
click at [63, 328] on div at bounding box center [31, 334] width 63 height 13
click at [11, 328] on icon at bounding box center [5, 333] width 11 height 11
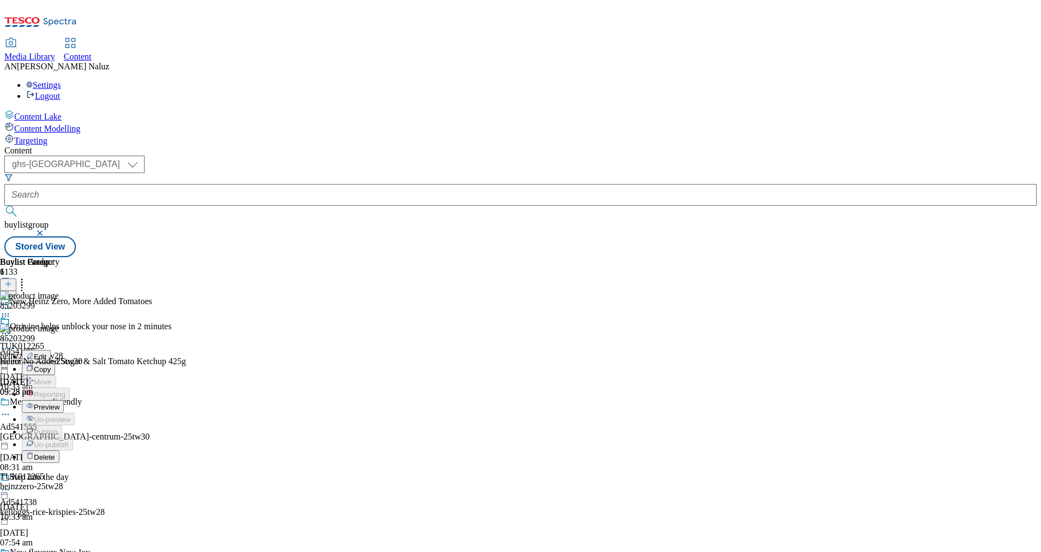
click at [59, 403] on span "Preview" at bounding box center [47, 407] width 26 height 8
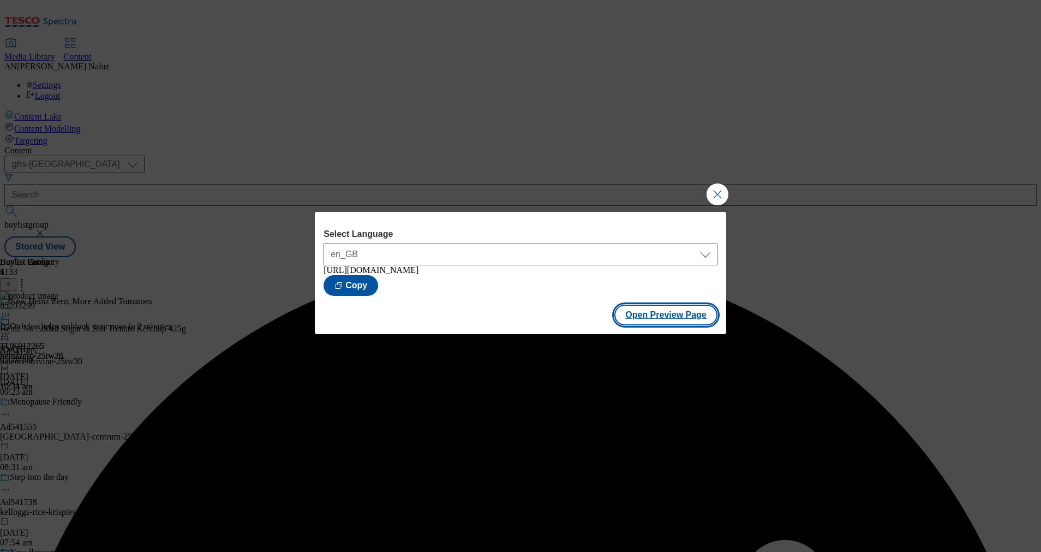
click at [656, 319] on button "Open Preview Page" at bounding box center [666, 315] width 103 height 21
click at [719, 186] on button "Close Modal" at bounding box center [718, 194] width 22 height 22
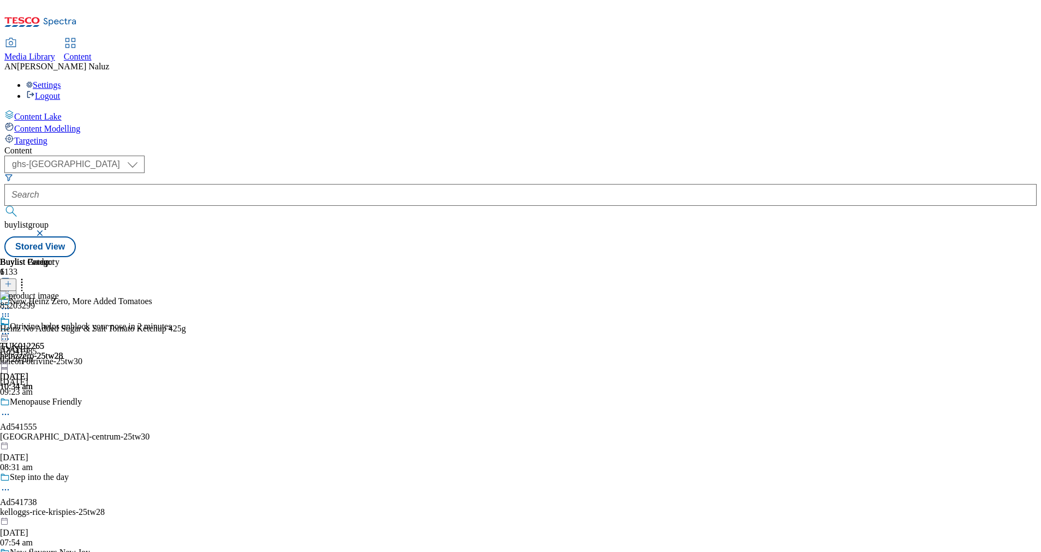
click at [63, 316] on div "TUK012265 heinzzero-25tw28 [DATE] 10:34 am" at bounding box center [31, 353] width 63 height 75
click at [11, 328] on icon at bounding box center [5, 333] width 11 height 11
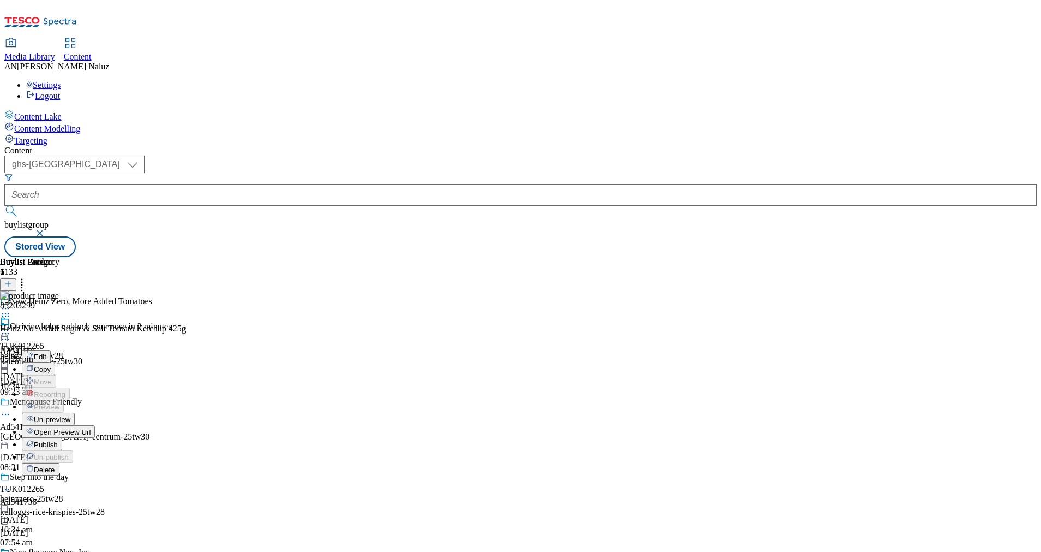
click at [58, 440] on span "Publish" at bounding box center [46, 444] width 24 height 8
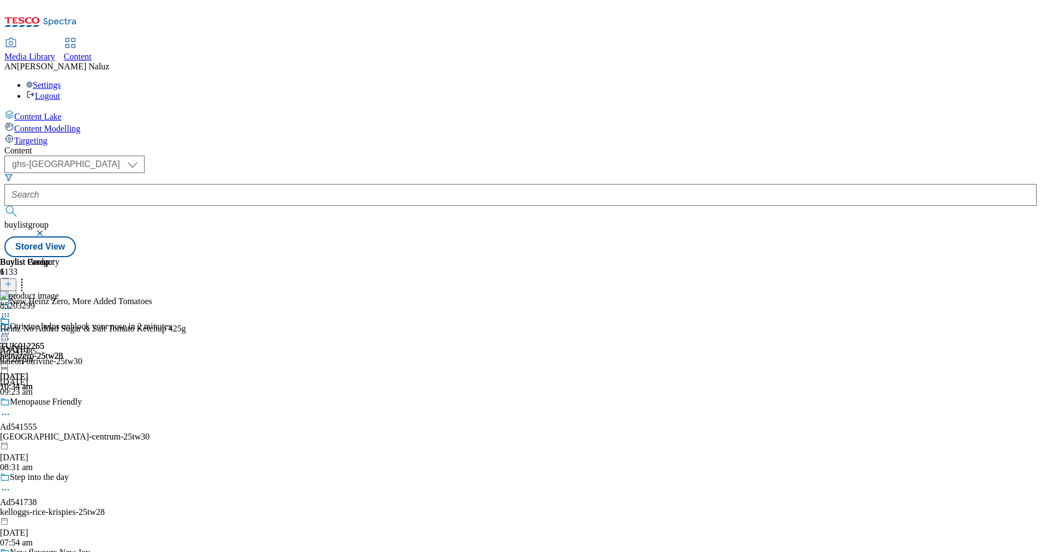
click at [11, 328] on icon at bounding box center [5, 333] width 11 height 11
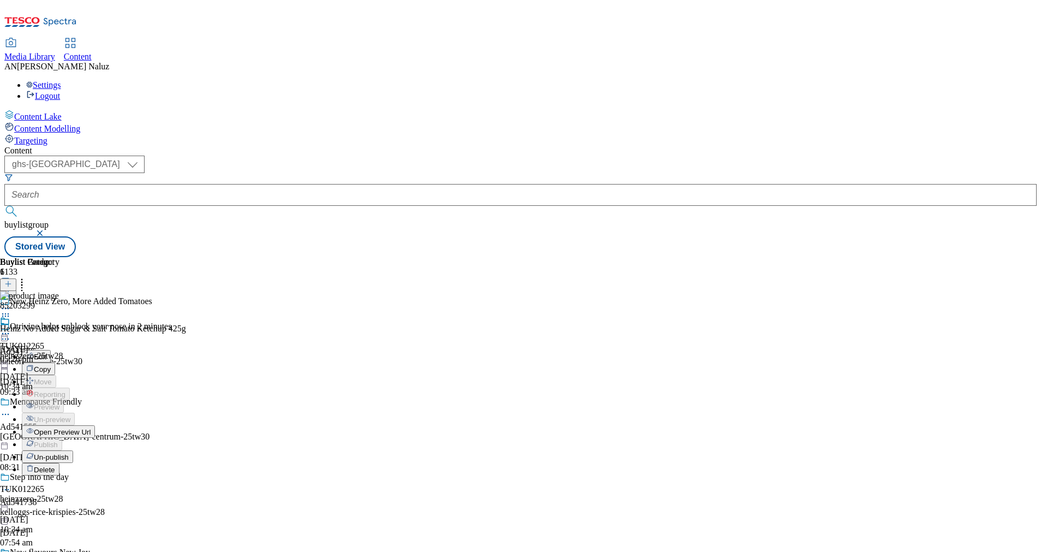
click at [95, 350] on div "Edit Copy Move Reporting Preview Un-preview Open Preview Url Publish Un-publish…" at bounding box center [47, 413] width 95 height 126
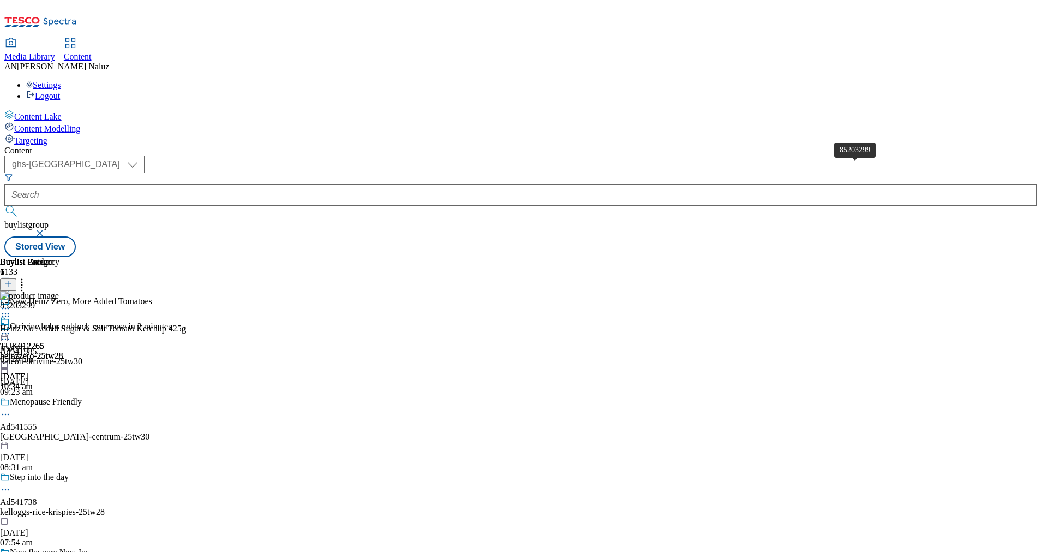
drag, startPoint x: 865, startPoint y: 187, endPoint x: 859, endPoint y: 187, distance: 5.5
click at [186, 324] on div "Heinz No Added Sugar & Salt Tomato Ketchup 425g" at bounding box center [93, 329] width 186 height 10
drag, startPoint x: 859, startPoint y: 187, endPoint x: 871, endPoint y: 201, distance: 18.6
click at [186, 333] on div at bounding box center [93, 333] width 186 height 0
click at [186, 366] on div at bounding box center [93, 366] width 186 height 0
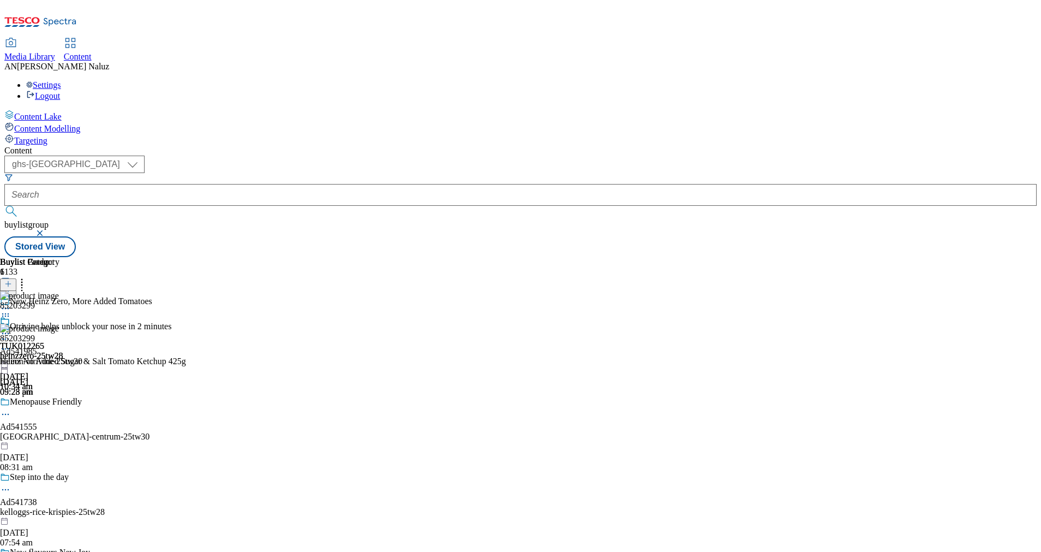
click at [186, 366] on div at bounding box center [93, 366] width 186 height 0
click at [11, 328] on icon at bounding box center [5, 333] width 11 height 11
click at [63, 316] on div "TUK012265 heinzzero-25tw28 [DATE] 10:34 am" at bounding box center [31, 353] width 63 height 75
click at [63, 364] on div "TUK012265 heinzzero-25tw28 [DATE] 10:34 am" at bounding box center [31, 353] width 63 height 75
click at [11, 328] on icon at bounding box center [5, 333] width 11 height 11
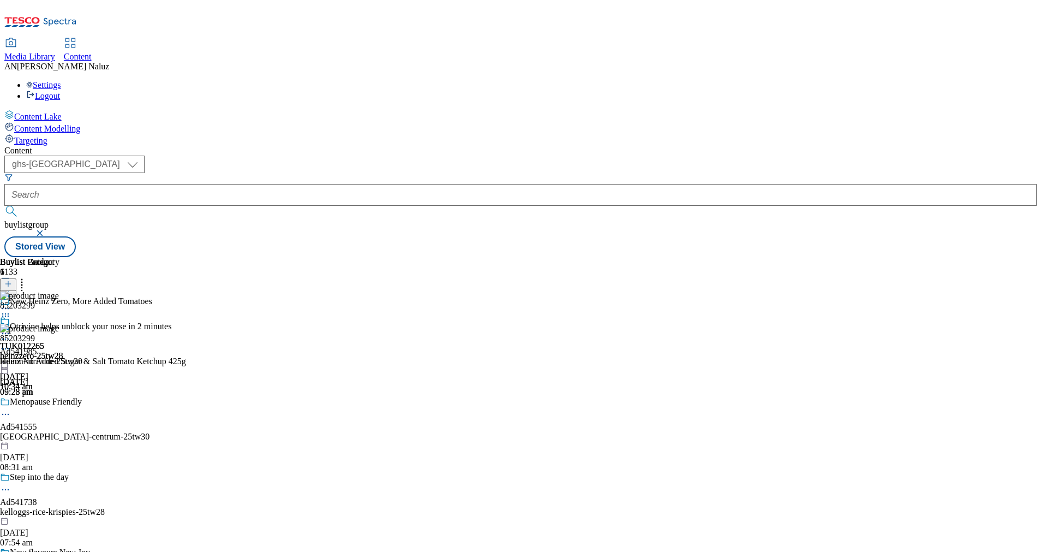
click at [63, 316] on div "TUK012265 heinzzero-25tw28 [DATE] 10:34 am" at bounding box center [31, 353] width 63 height 75
click at [186, 385] on div "85203299 Heinz No Added Sugar & Salt Tomato Ketchup 425g [DATE] 05:28 pm" at bounding box center [93, 360] width 186 height 73
click at [186, 369] on div "85203299 Heinz No Added Sugar & Salt Tomato Ketchup 425g [DATE] 05:28 pm" at bounding box center [93, 360] width 186 height 73
click at [186, 324] on div "85203299 Heinz No Added Sugar & Salt Tomato Ketchup 425g [DATE] 05:28 pm" at bounding box center [93, 360] width 186 height 73
